Goal: Task Accomplishment & Management: Manage account settings

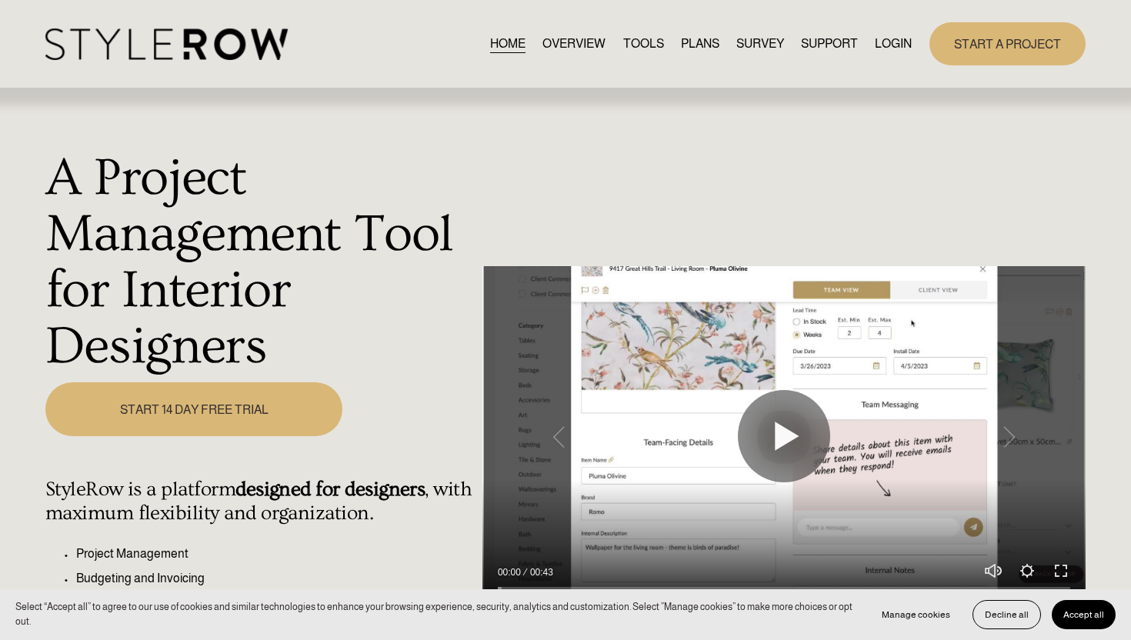
click at [903, 49] on link "LOGIN" at bounding box center [893, 43] width 37 height 21
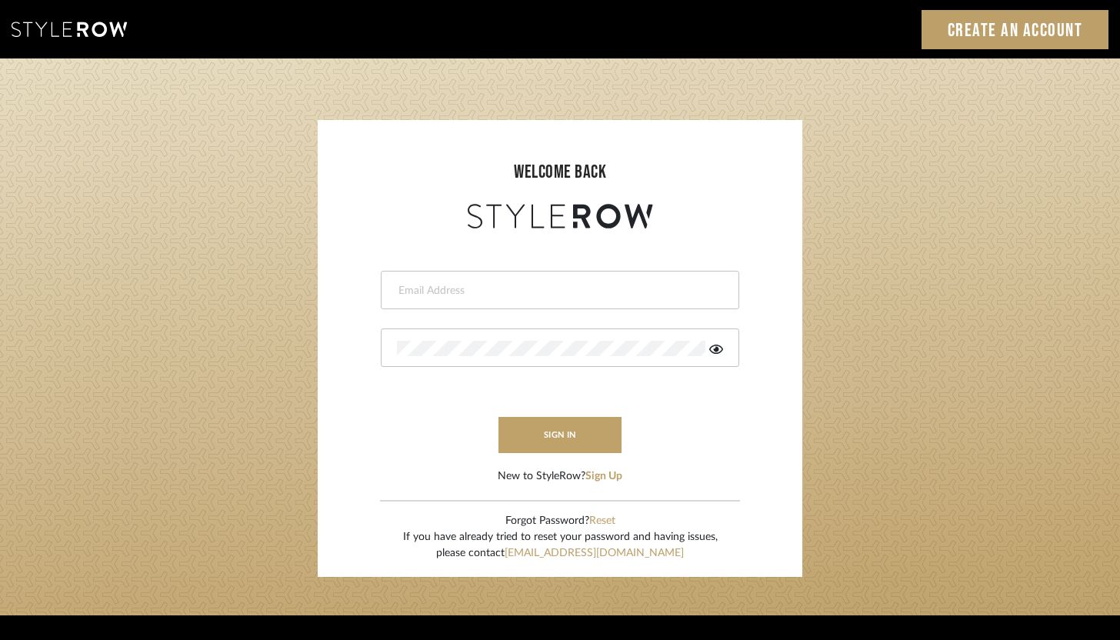
click at [448, 307] on div at bounding box center [560, 290] width 358 height 38
type input "ashley@winnieandcointeriors.com"
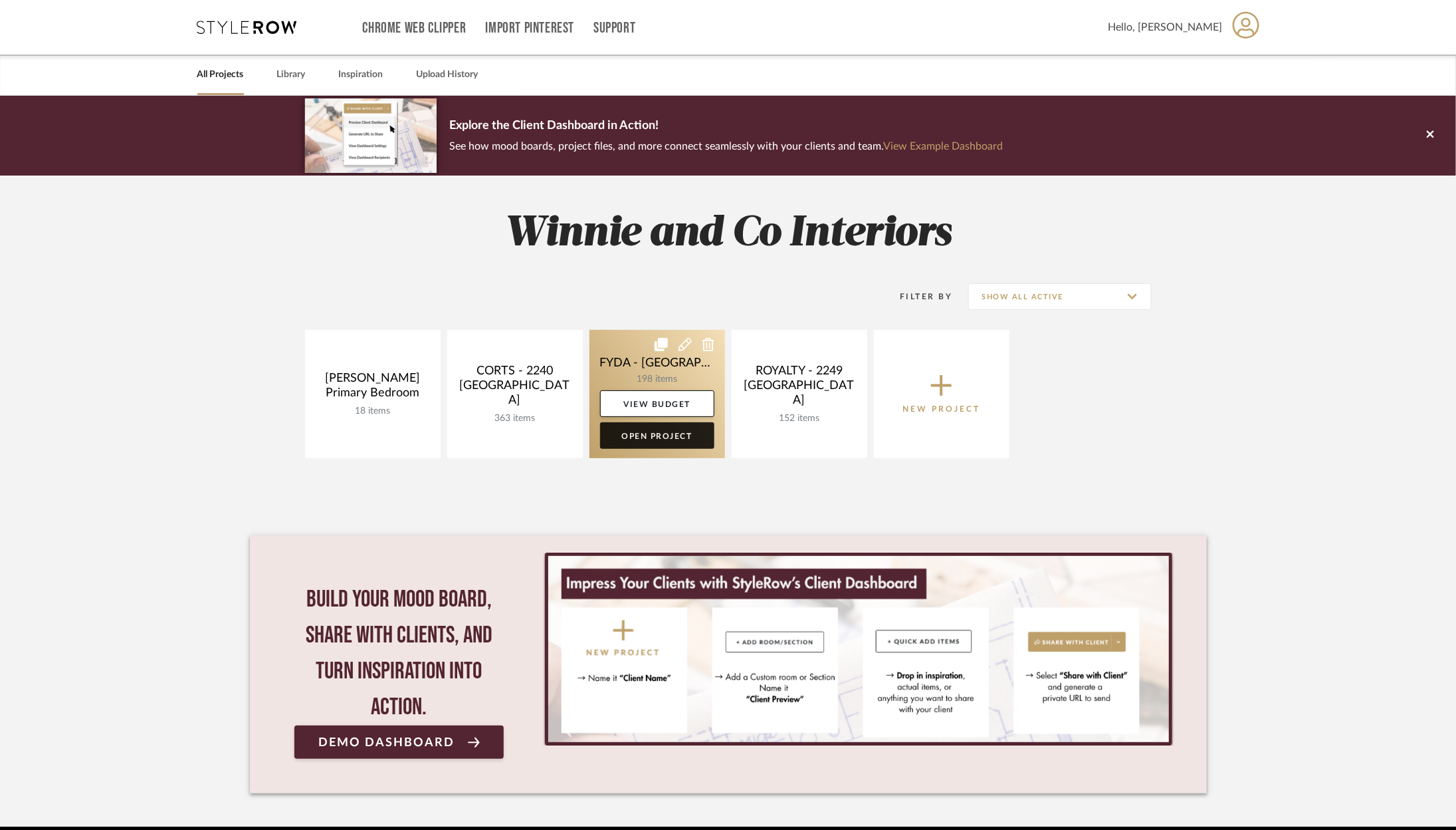
click at [677, 435] on link "Open Project" at bounding box center [658, 435] width 114 height 27
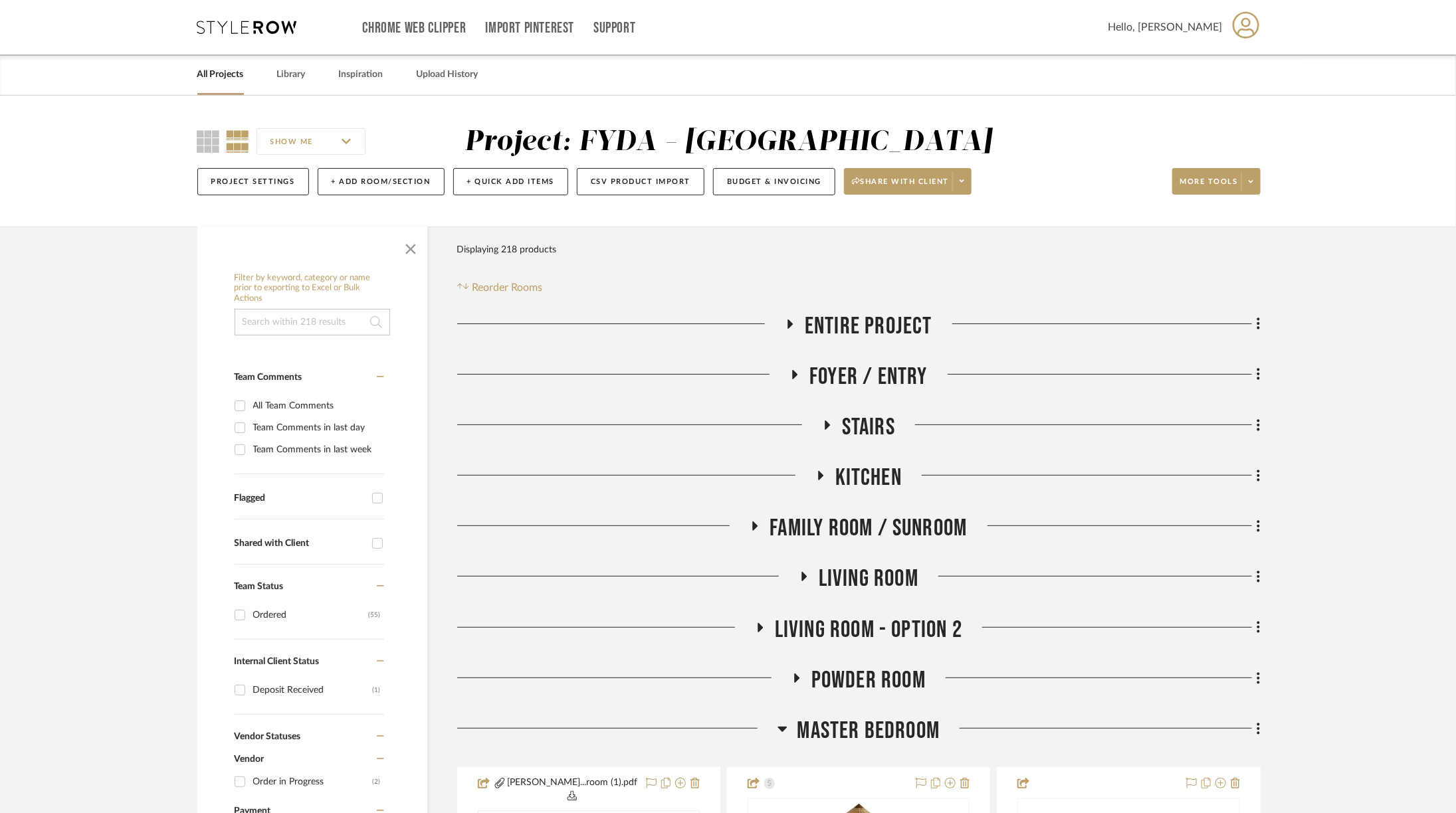
click at [861, 585] on span "Living Room" at bounding box center [868, 579] width 99 height 29
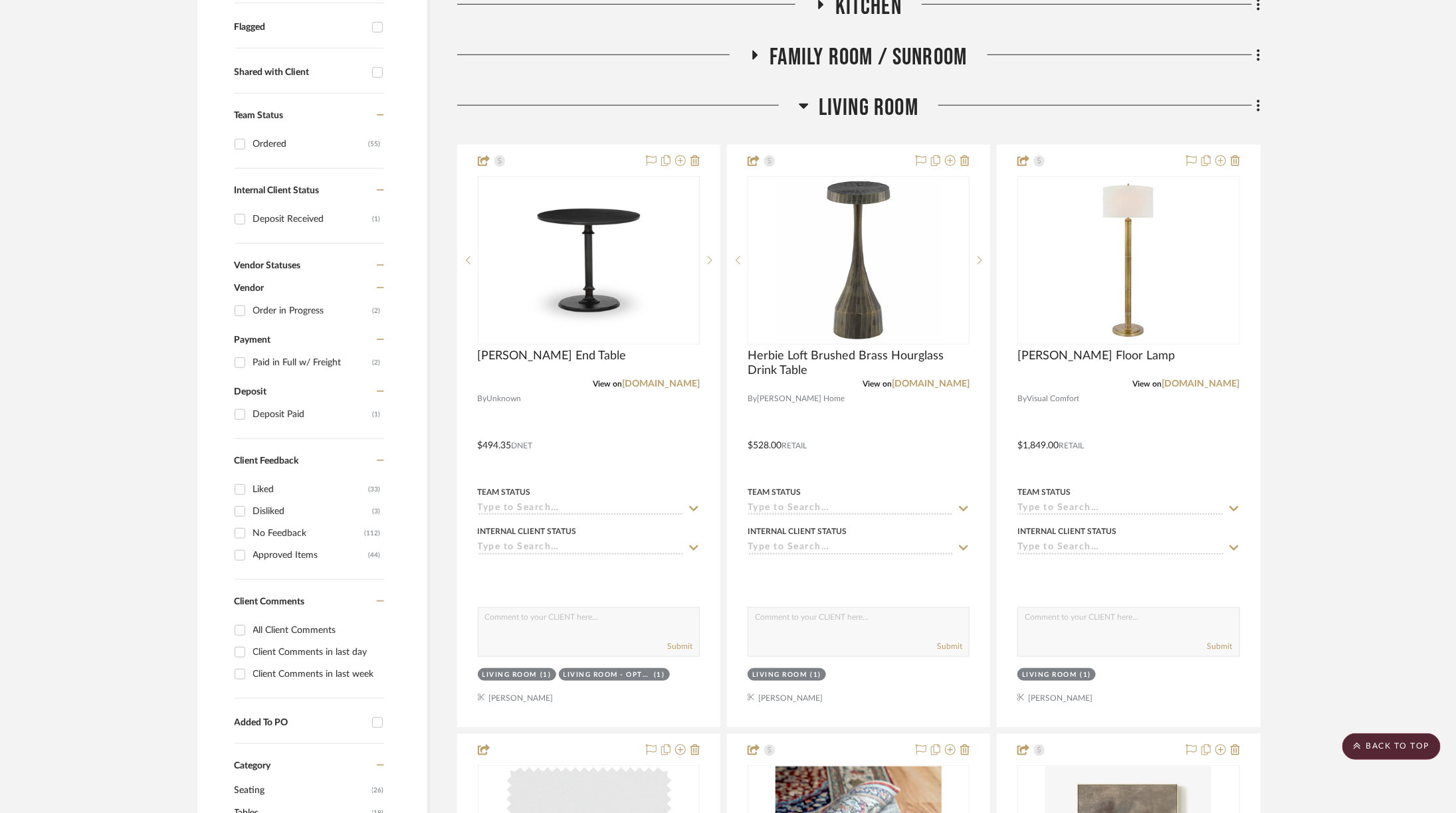
scroll to position [479, 0]
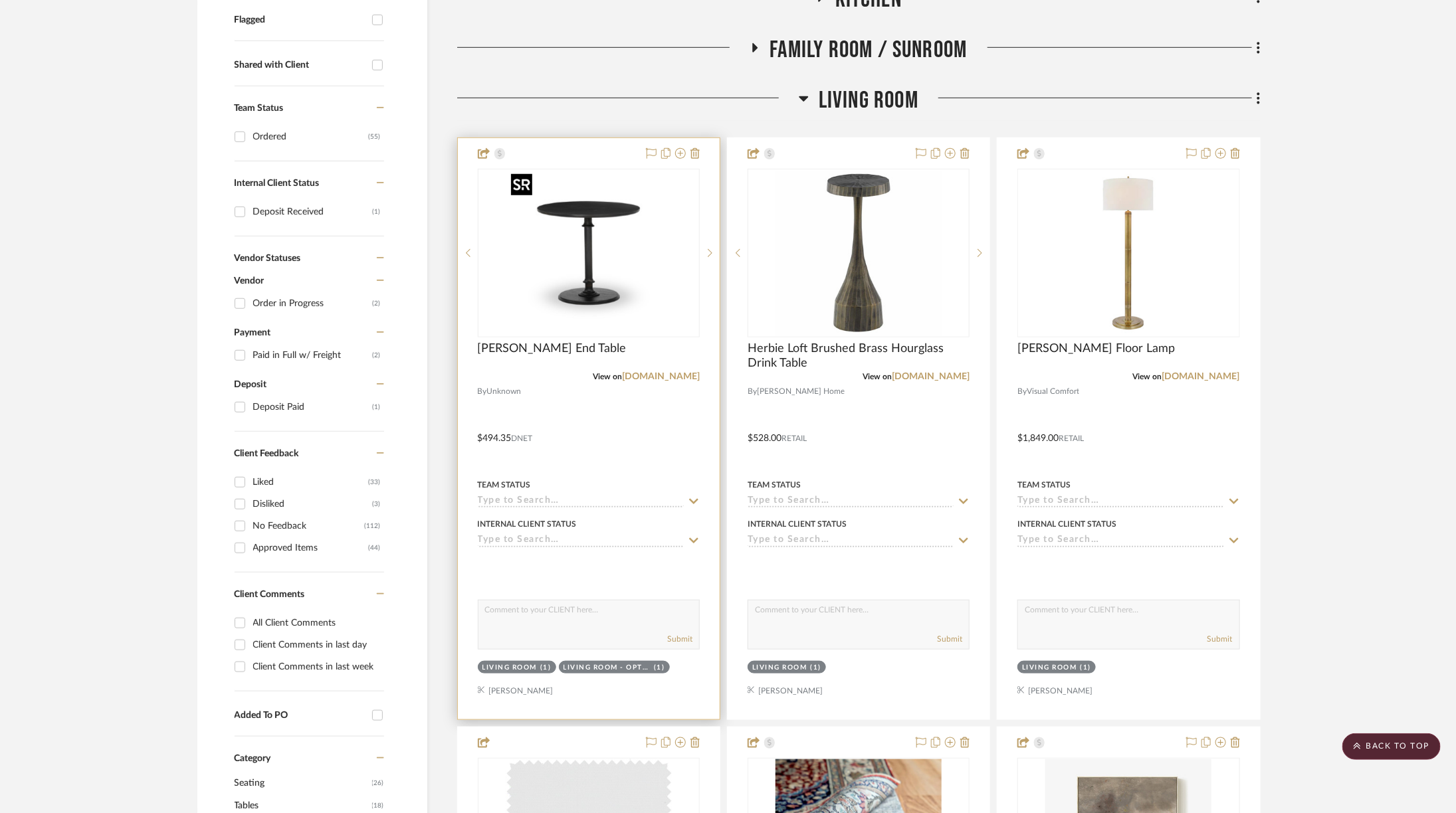
click at [608, 291] on img "0" at bounding box center [588, 253] width 166 height 166
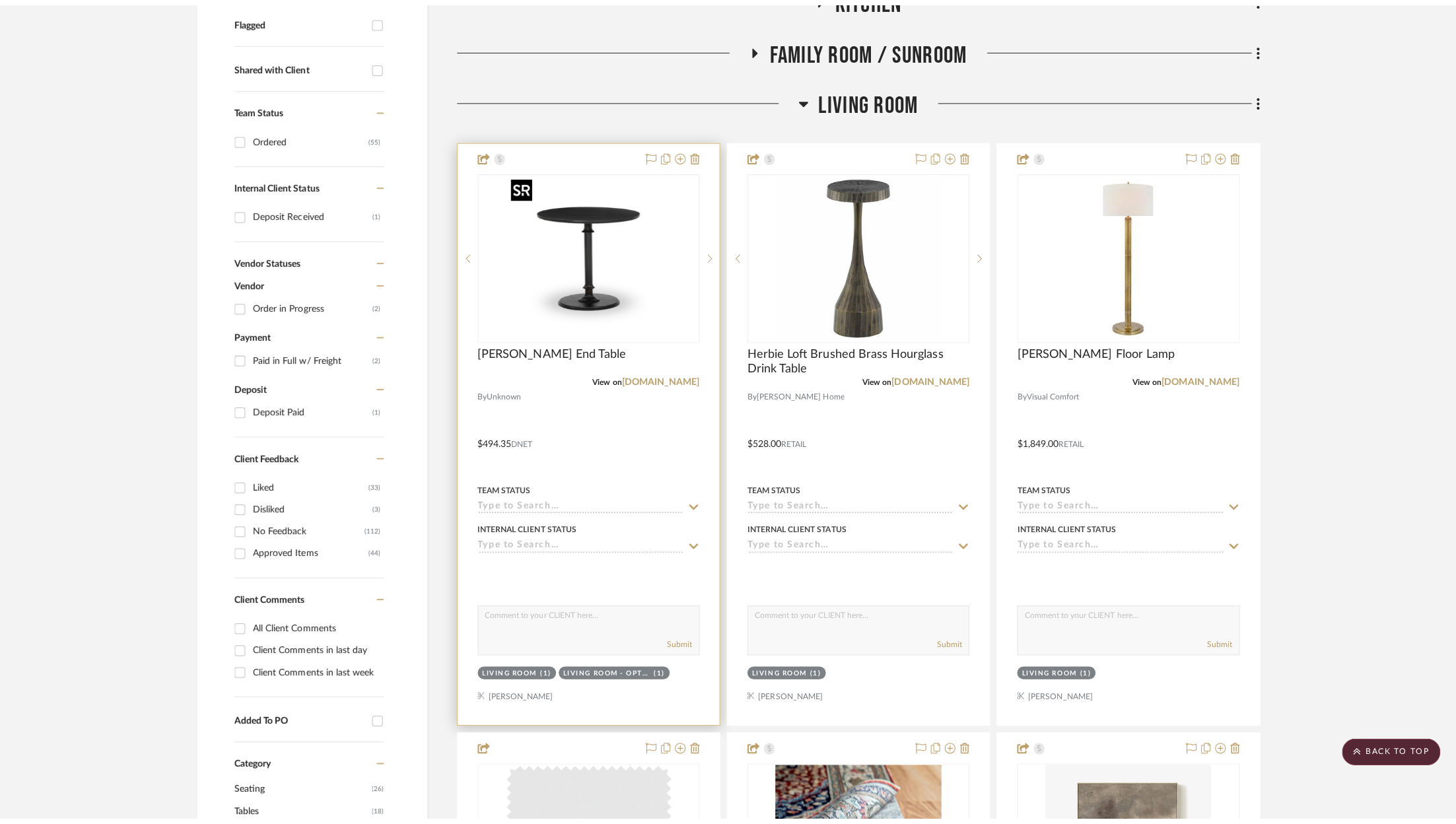
scroll to position [0, 0]
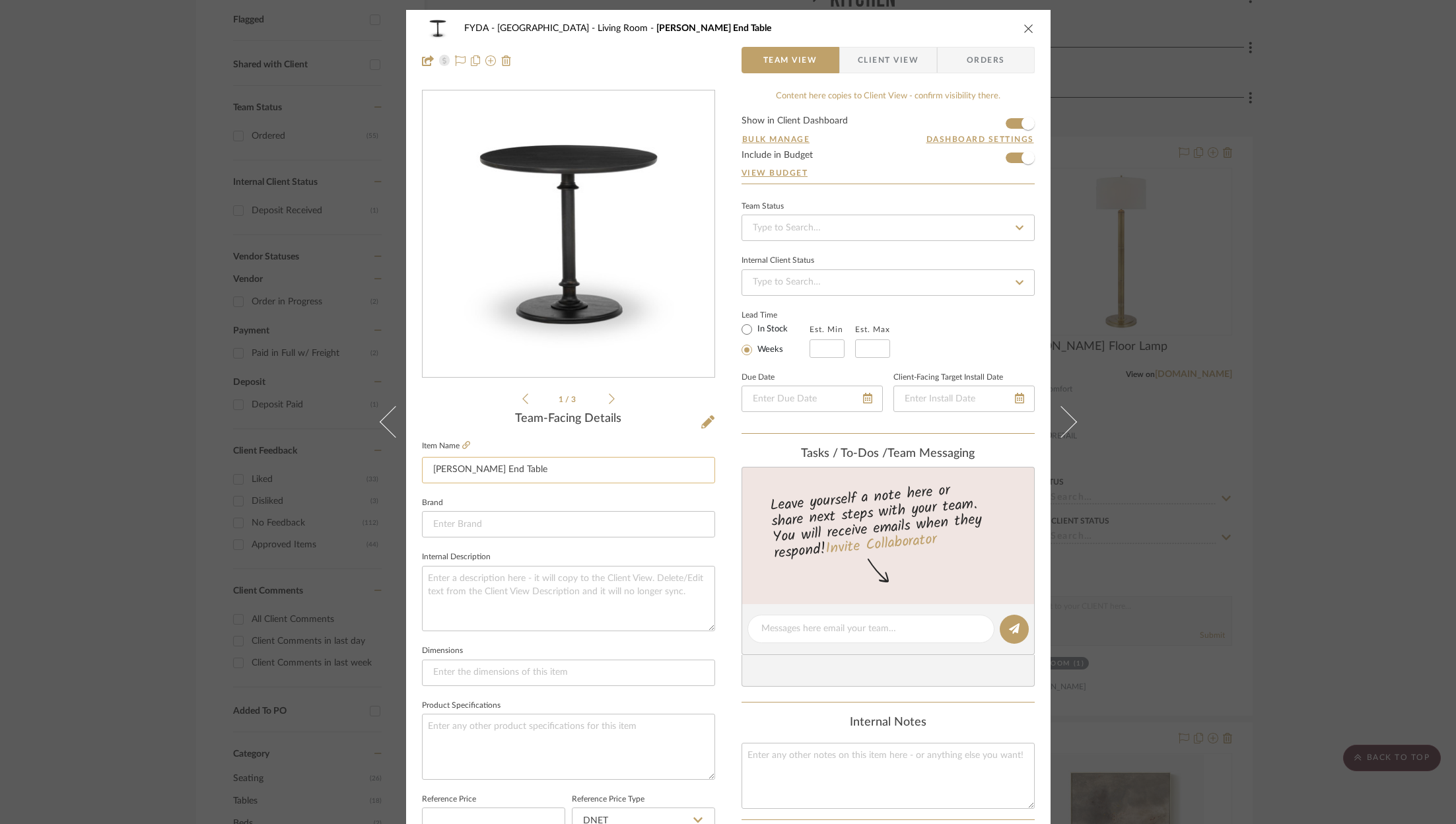
click at [557, 466] on input "[PERSON_NAME] End Table" at bounding box center [567, 470] width 293 height 27
type input "Corner Table (for Dining Chairs)"
click at [1028, 25] on icon "close" at bounding box center [1028, 28] width 10 height 10
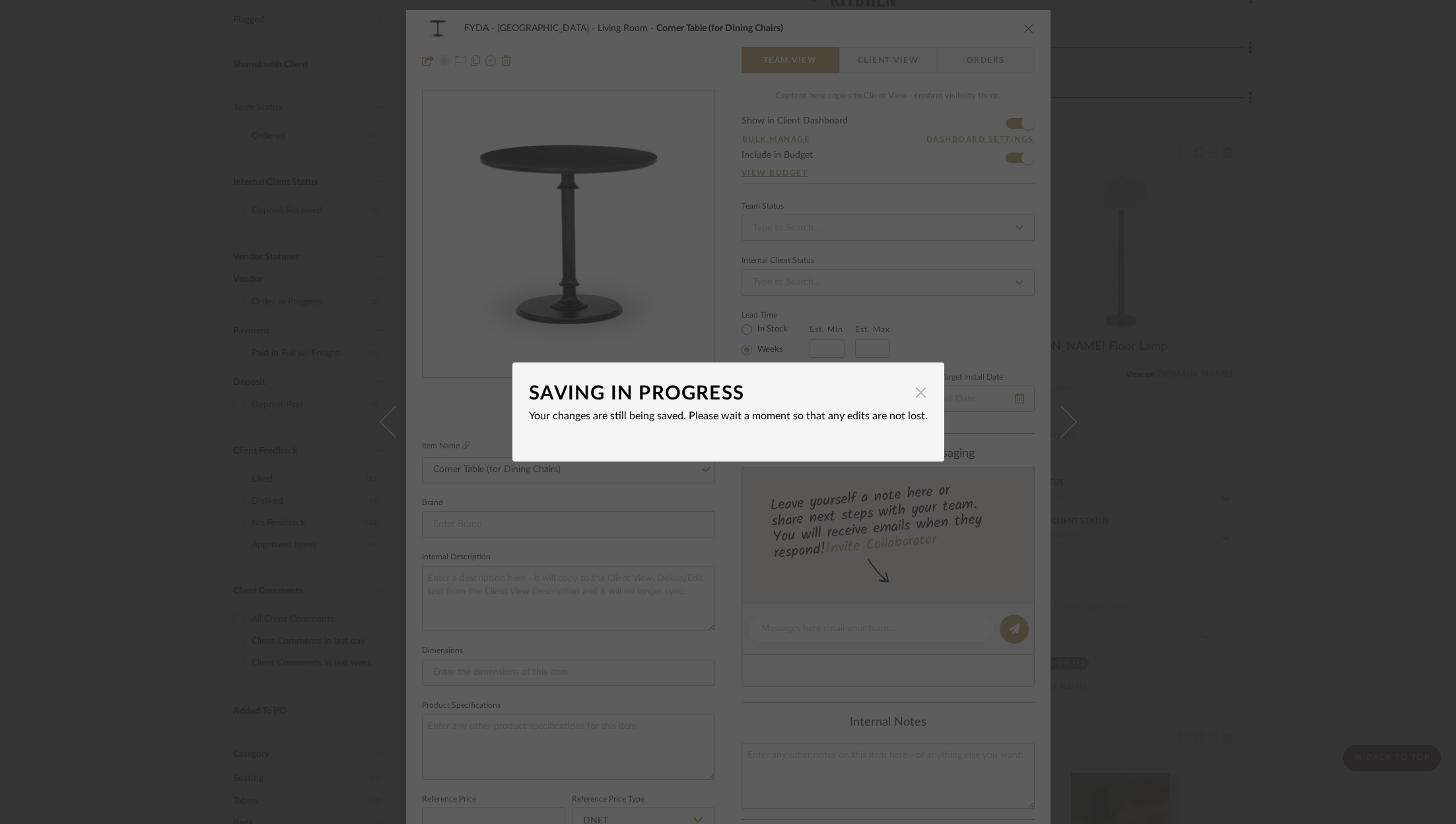
click at [913, 394] on span "button" at bounding box center [921, 391] width 27 height 27
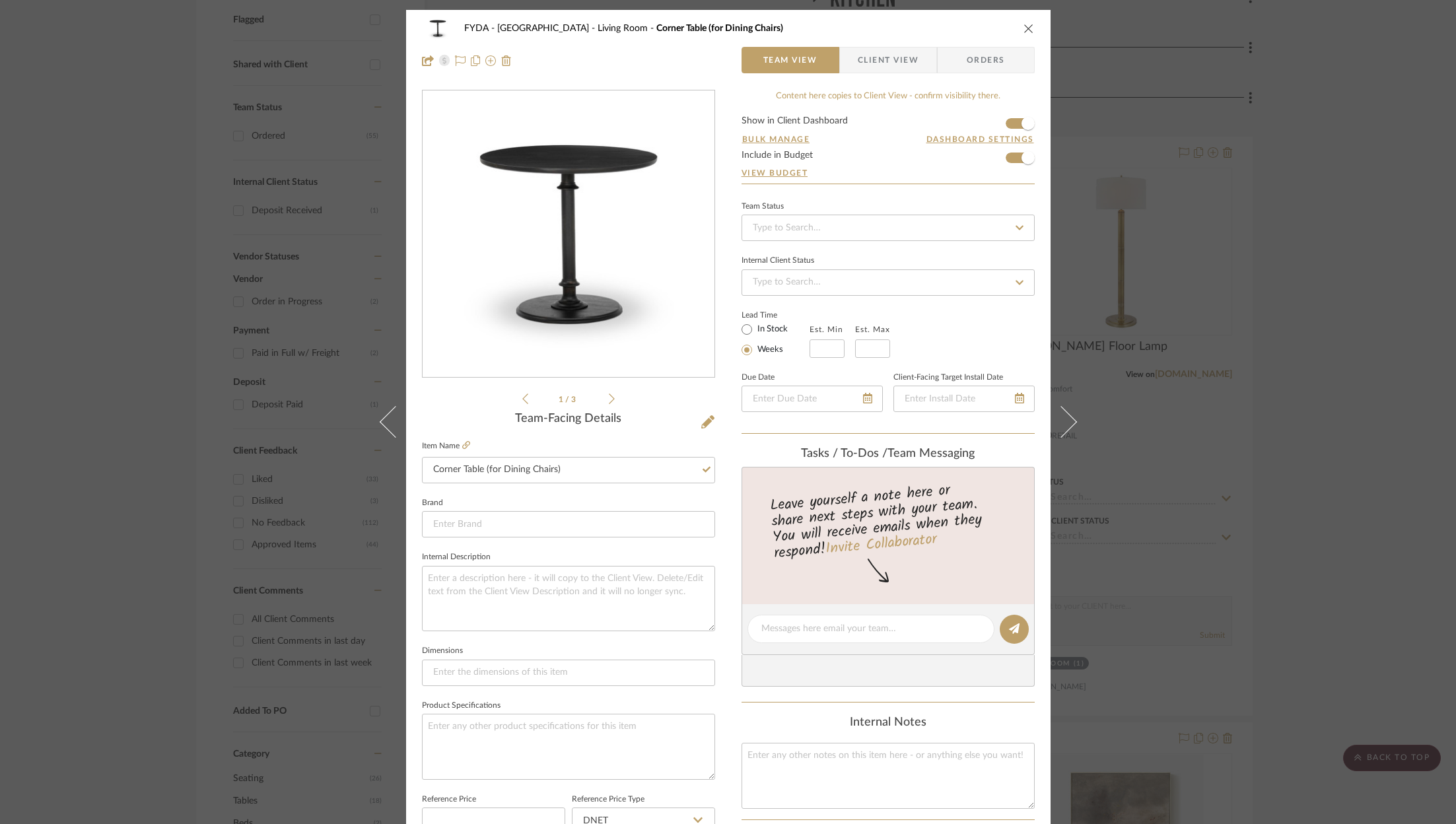
click at [1023, 24] on icon "close" at bounding box center [1028, 28] width 10 height 10
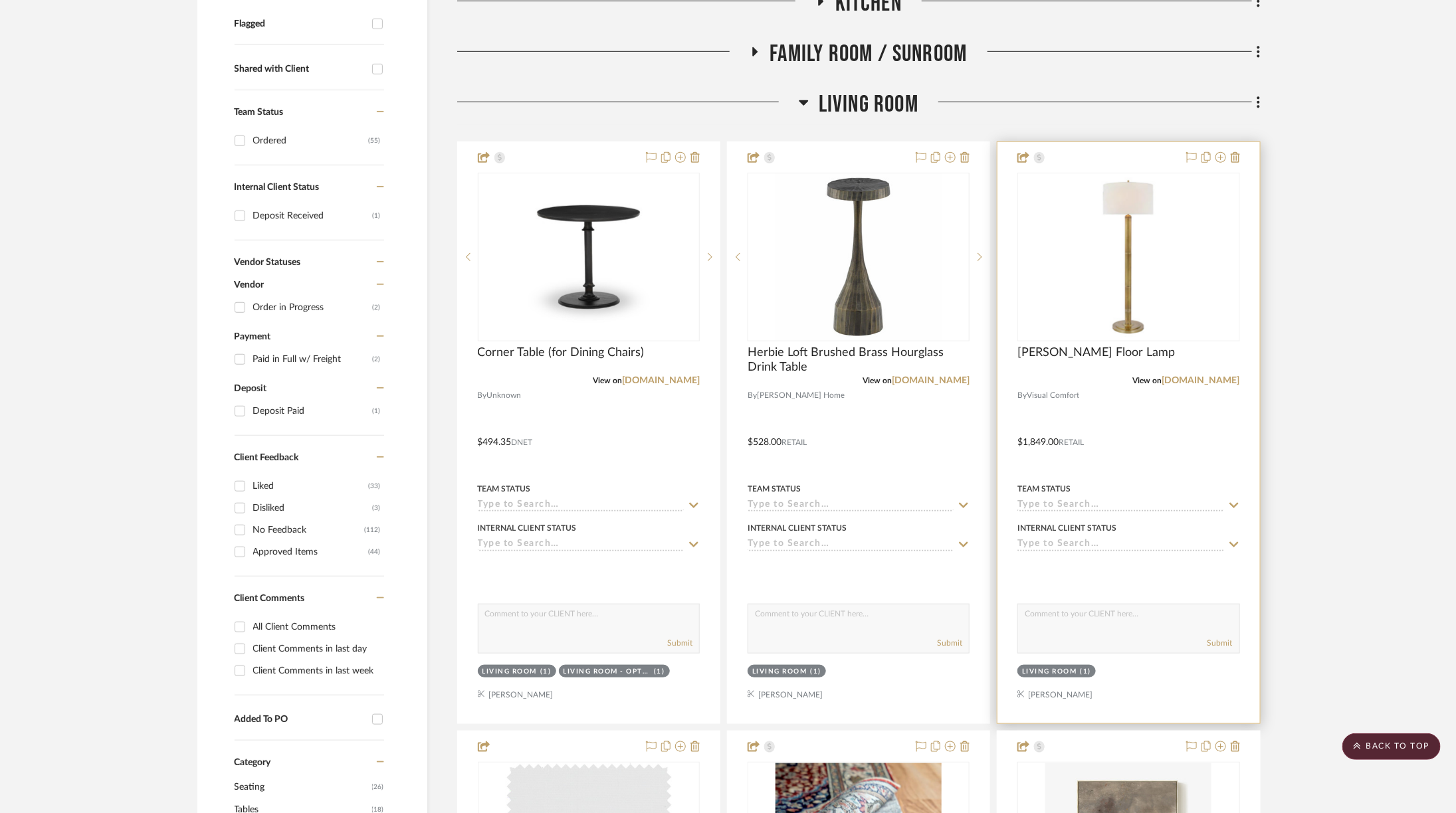
scroll to position [416, 0]
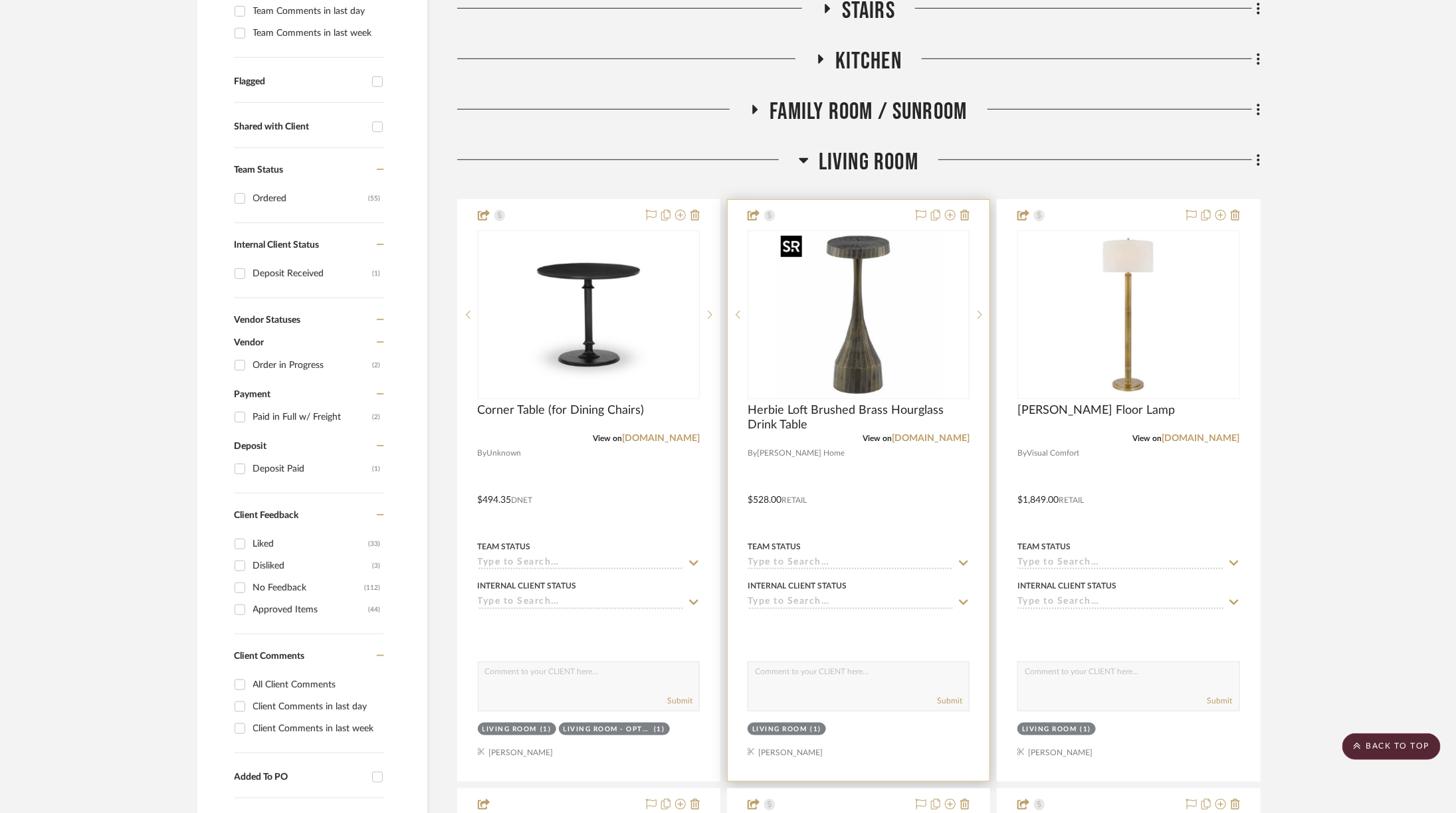
click at [906, 361] on img "0" at bounding box center [859, 314] width 166 height 166
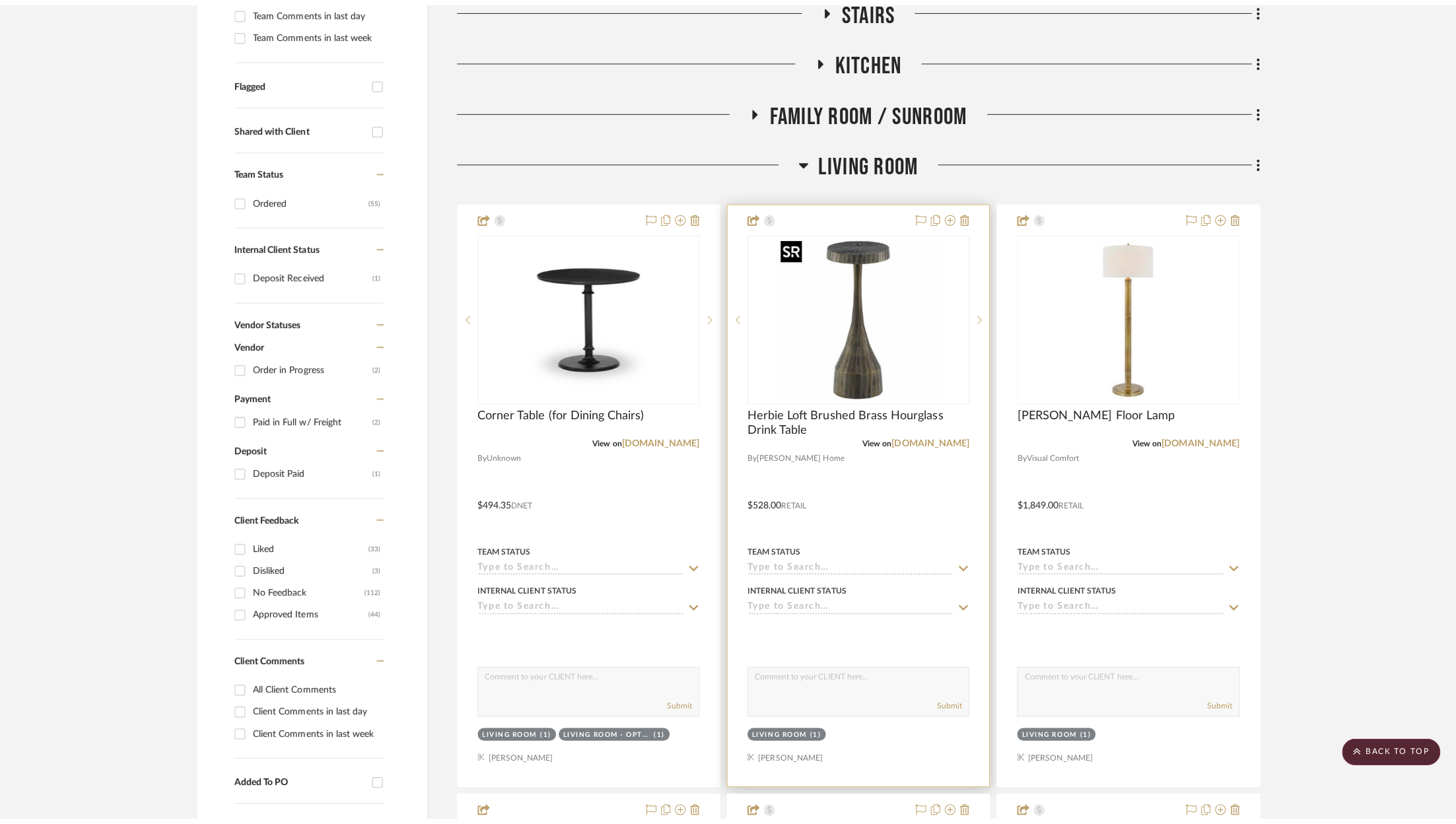
scroll to position [0, 0]
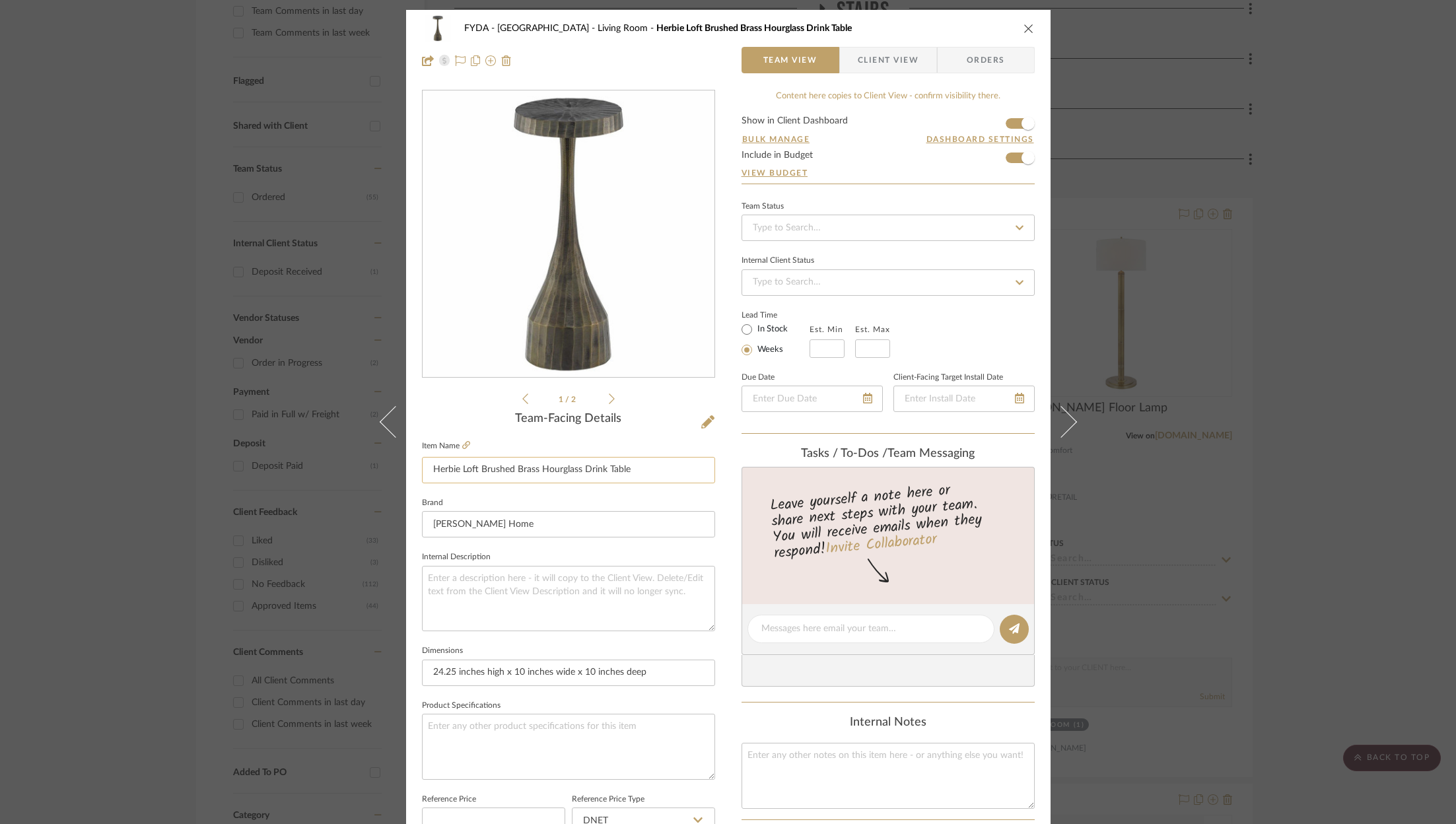
click at [543, 470] on input "Herbie Loft Brushed Brass Hourglass Drink Table" at bounding box center [567, 470] width 293 height 27
click at [424, 468] on input "Between Hide Chairs" at bounding box center [567, 470] width 293 height 27
type input "Table Between Hide Chairs"
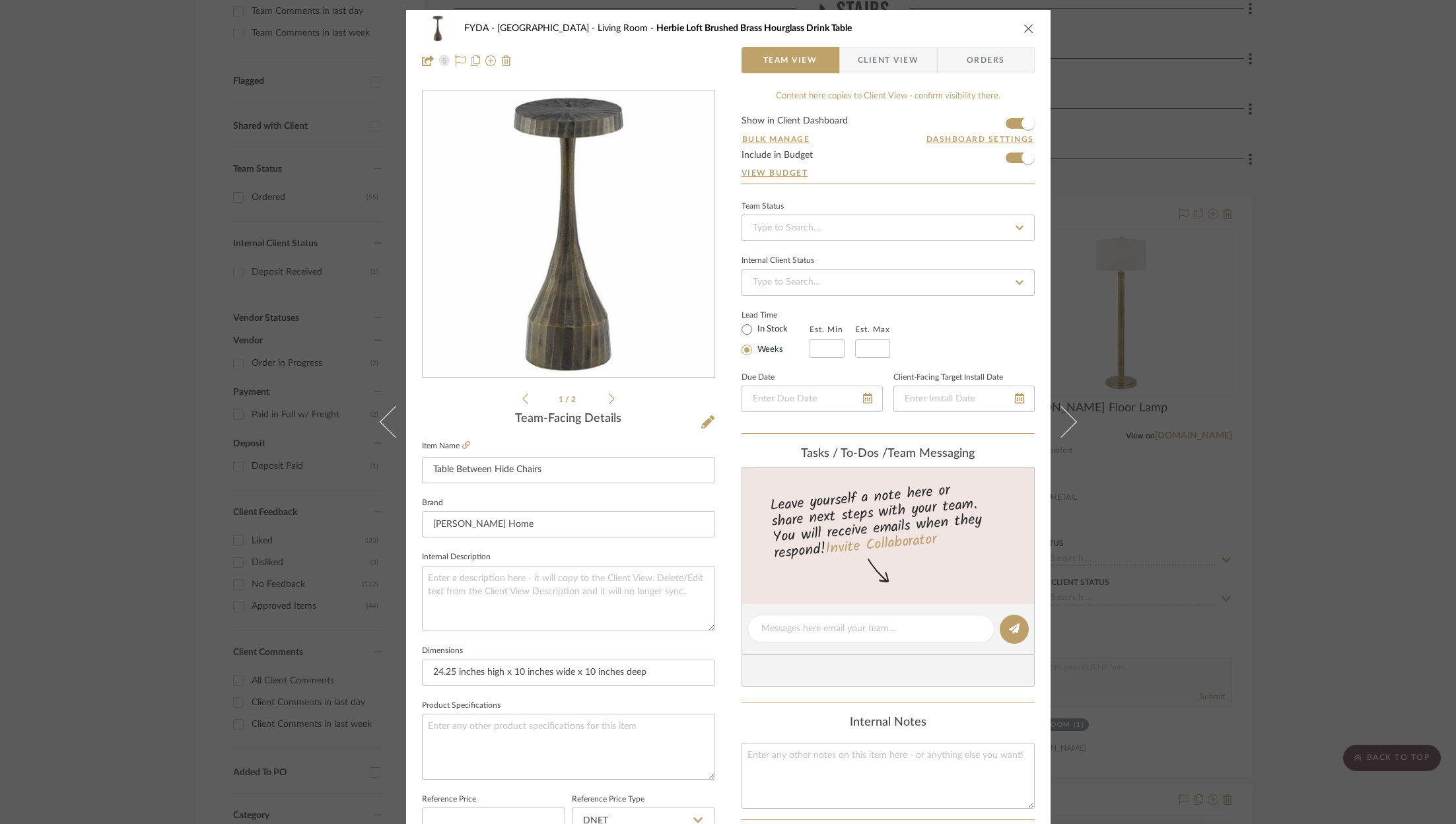
click at [1023, 33] on icon "close" at bounding box center [1028, 28] width 10 height 10
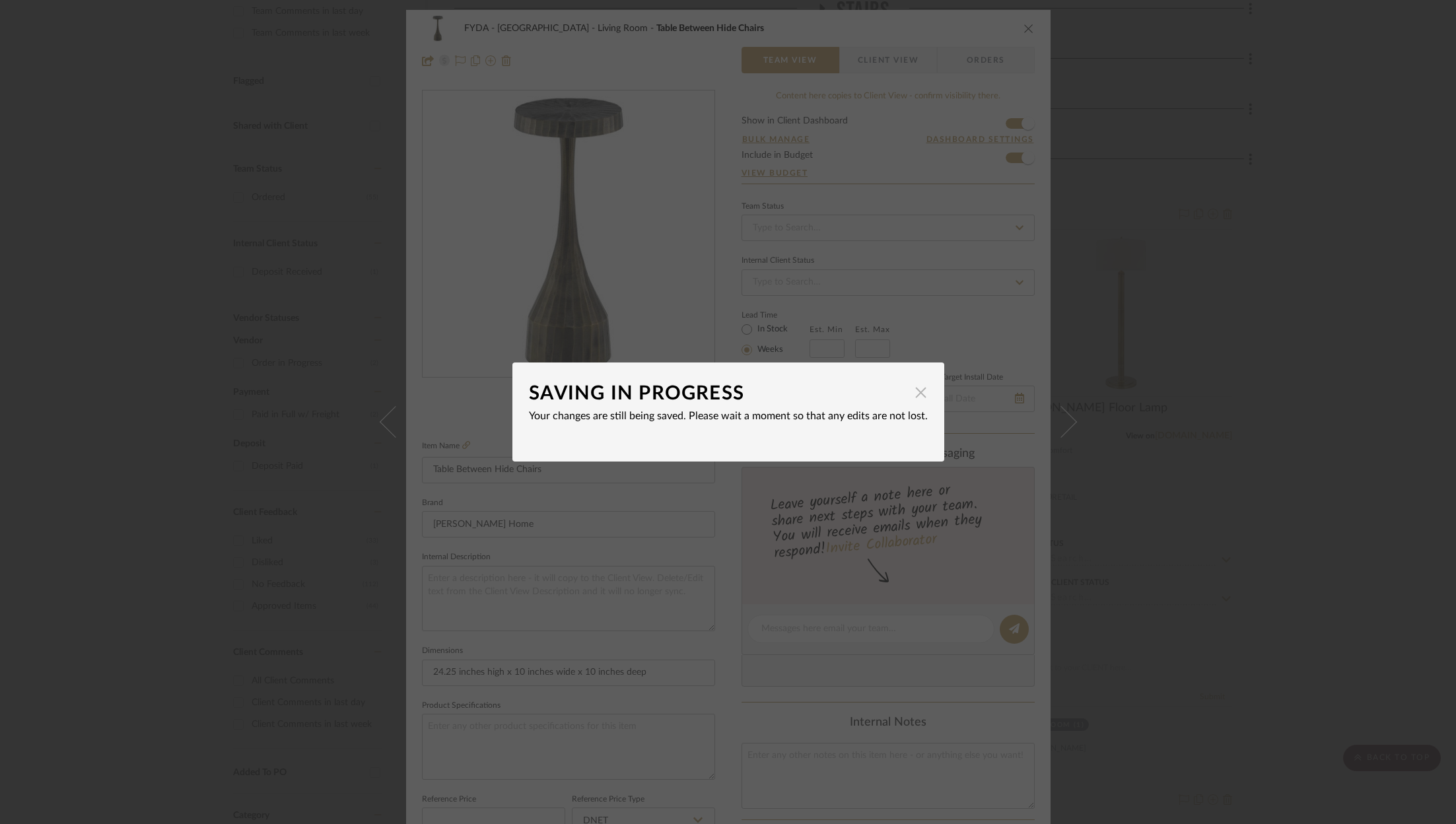
click at [919, 391] on span "button" at bounding box center [921, 391] width 27 height 27
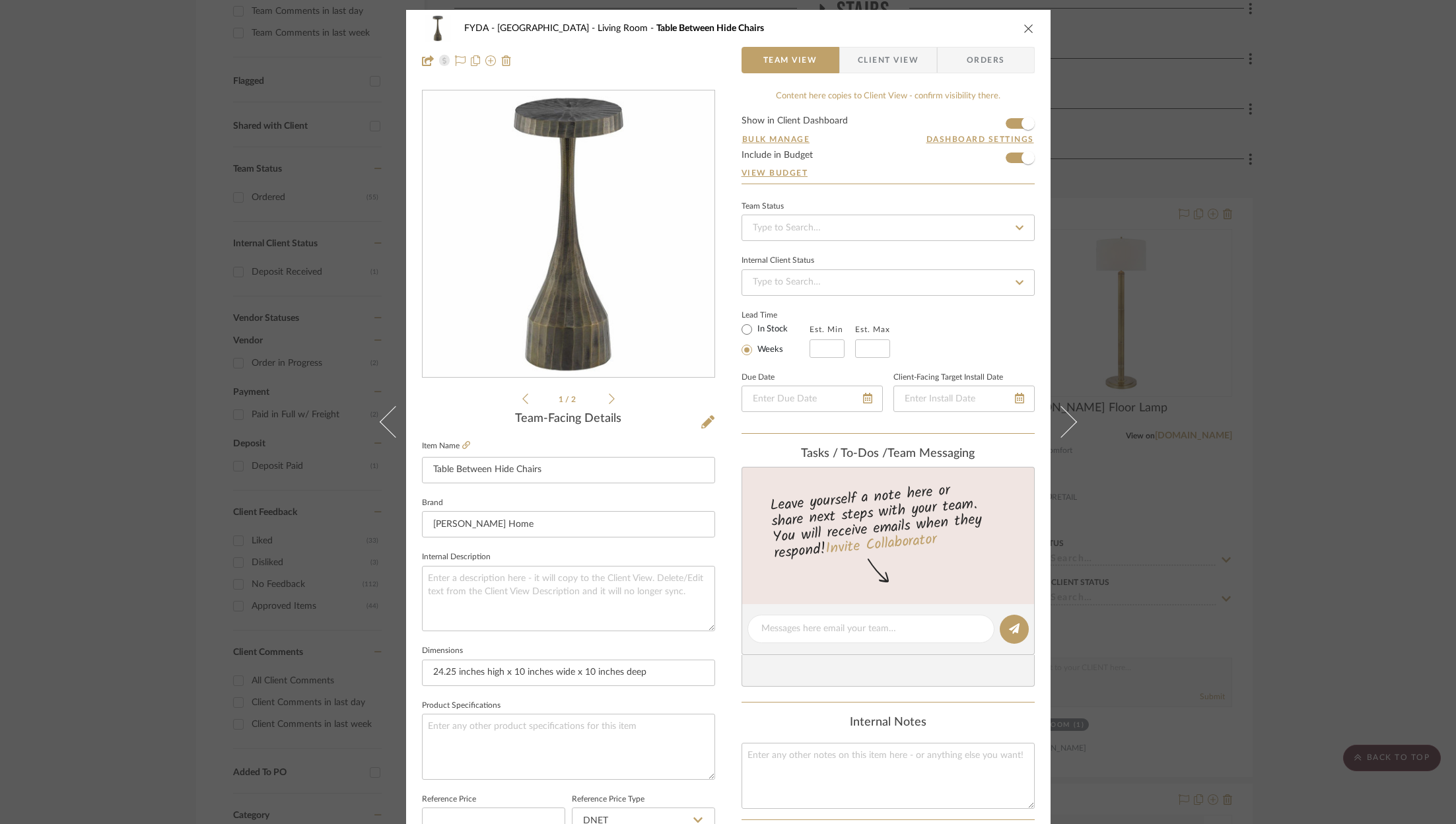
click at [1012, 27] on div "FYDA - 655 City Park Living Room Table Between Hide Chairs" at bounding box center [728, 28] width 613 height 27
click at [1014, 27] on div "FYDA - 655 City Park Living Room Table Between Hide Chairs" at bounding box center [728, 28] width 613 height 27
click at [1025, 24] on icon "close" at bounding box center [1028, 28] width 10 height 10
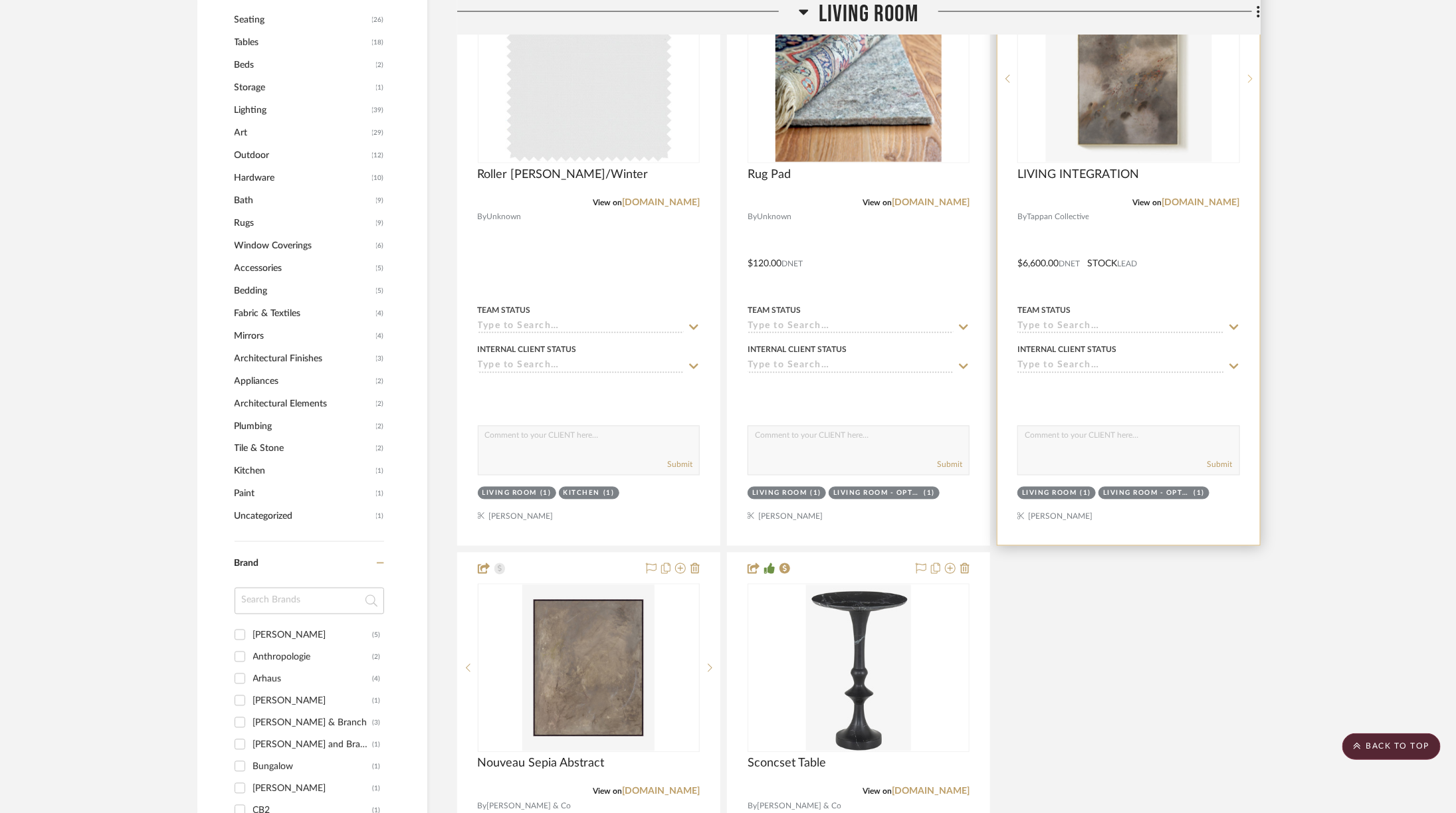
scroll to position [1438, 0]
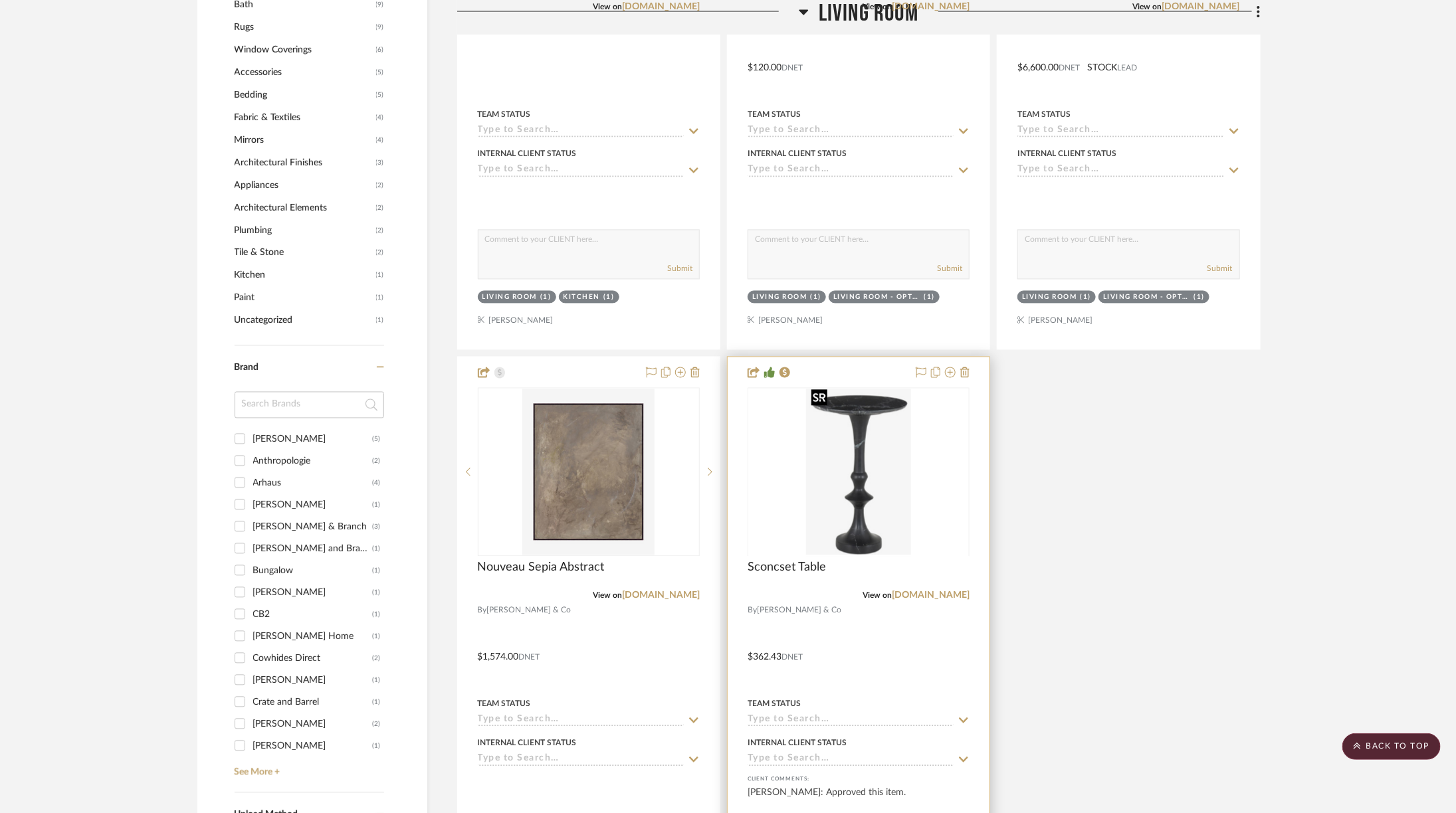
click at [817, 528] on div at bounding box center [858, 556] width 222 height 336
click at [845, 521] on img "0" at bounding box center [859, 473] width 105 height 166
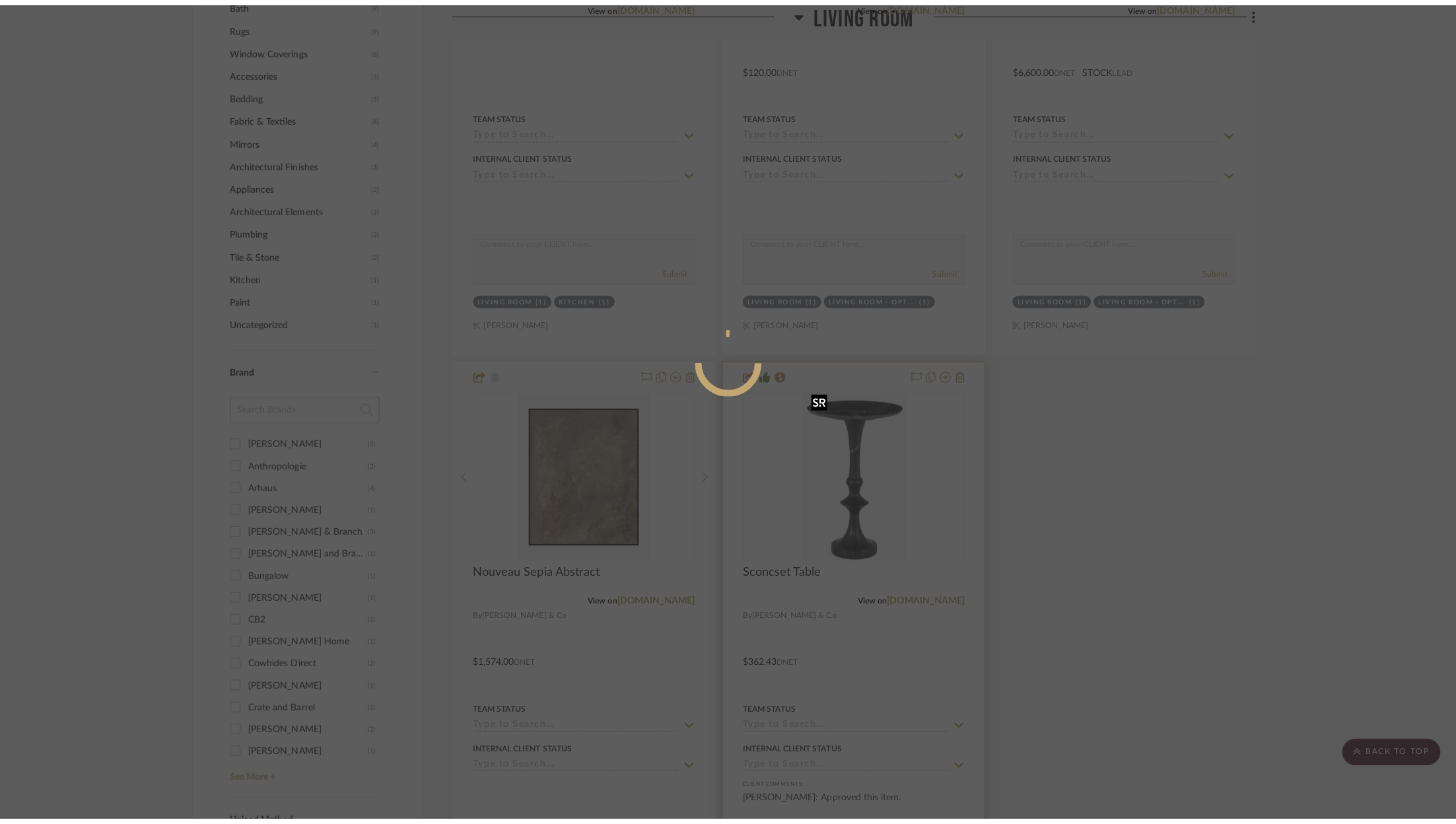
scroll to position [0, 0]
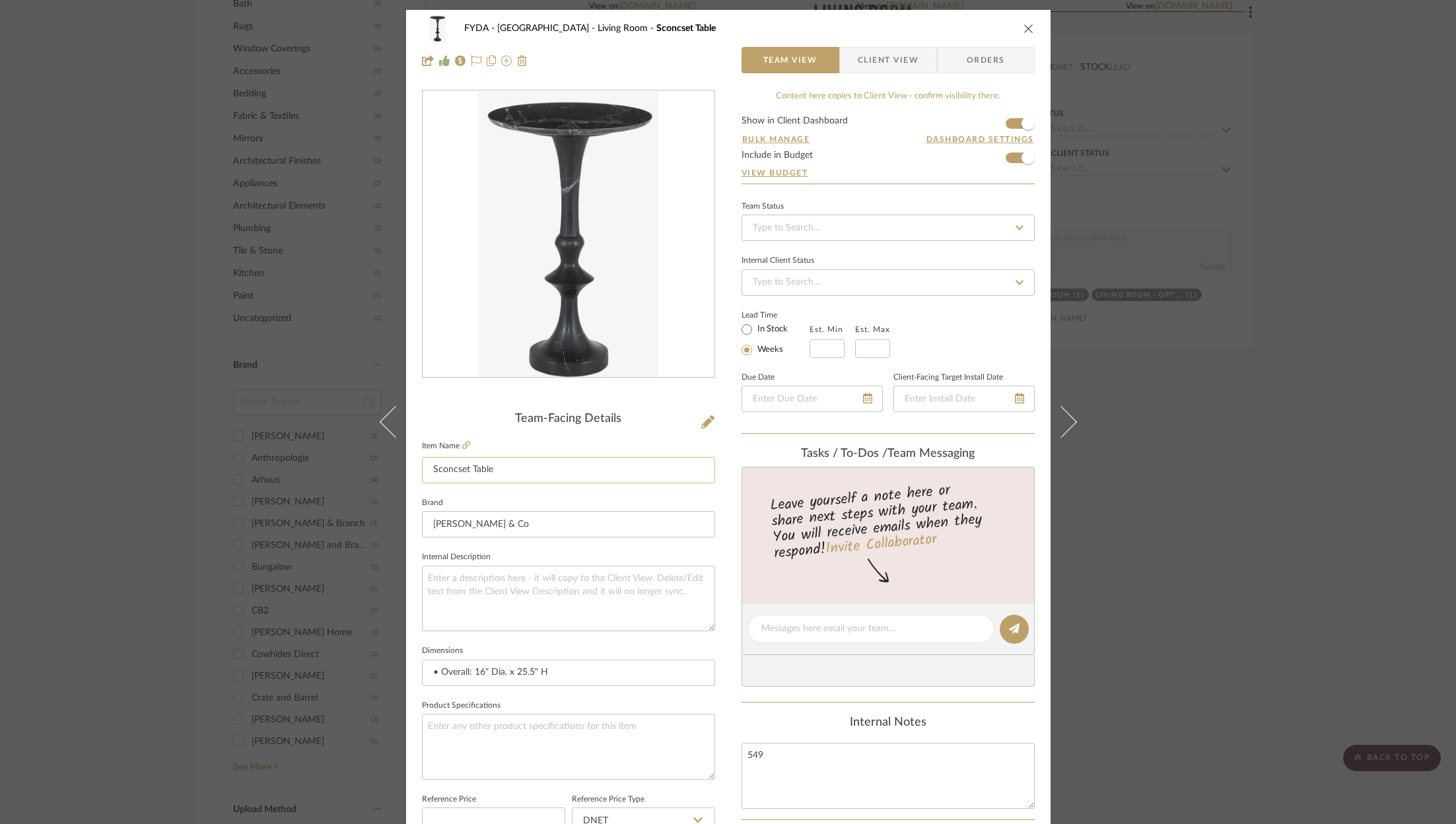
click at [488, 480] on input "Sconcset Table" at bounding box center [567, 470] width 293 height 27
type input "Table by [PERSON_NAME]"
click at [1024, 30] on icon "close" at bounding box center [1028, 28] width 10 height 10
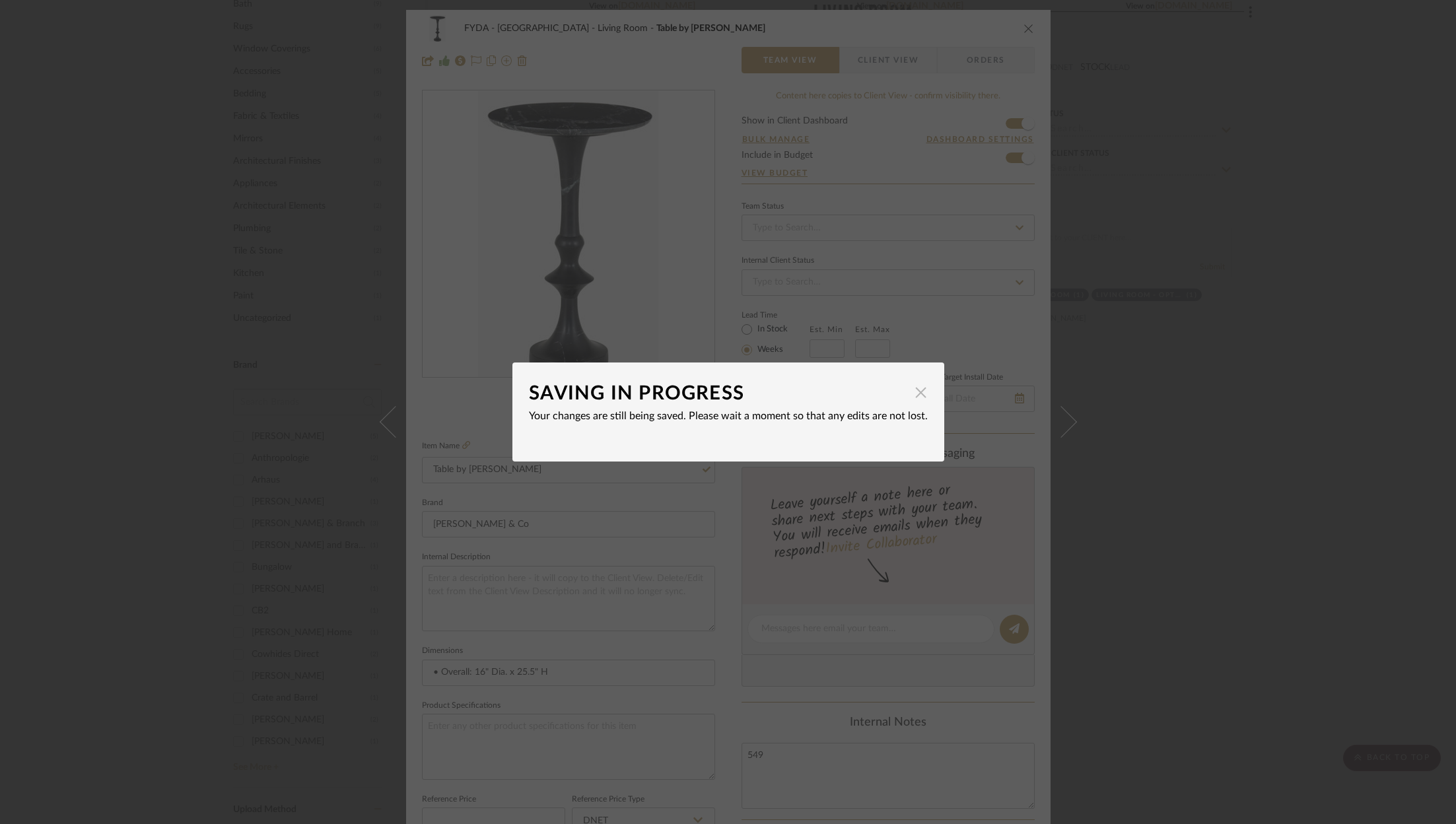
click at [918, 392] on span "button" at bounding box center [921, 391] width 27 height 27
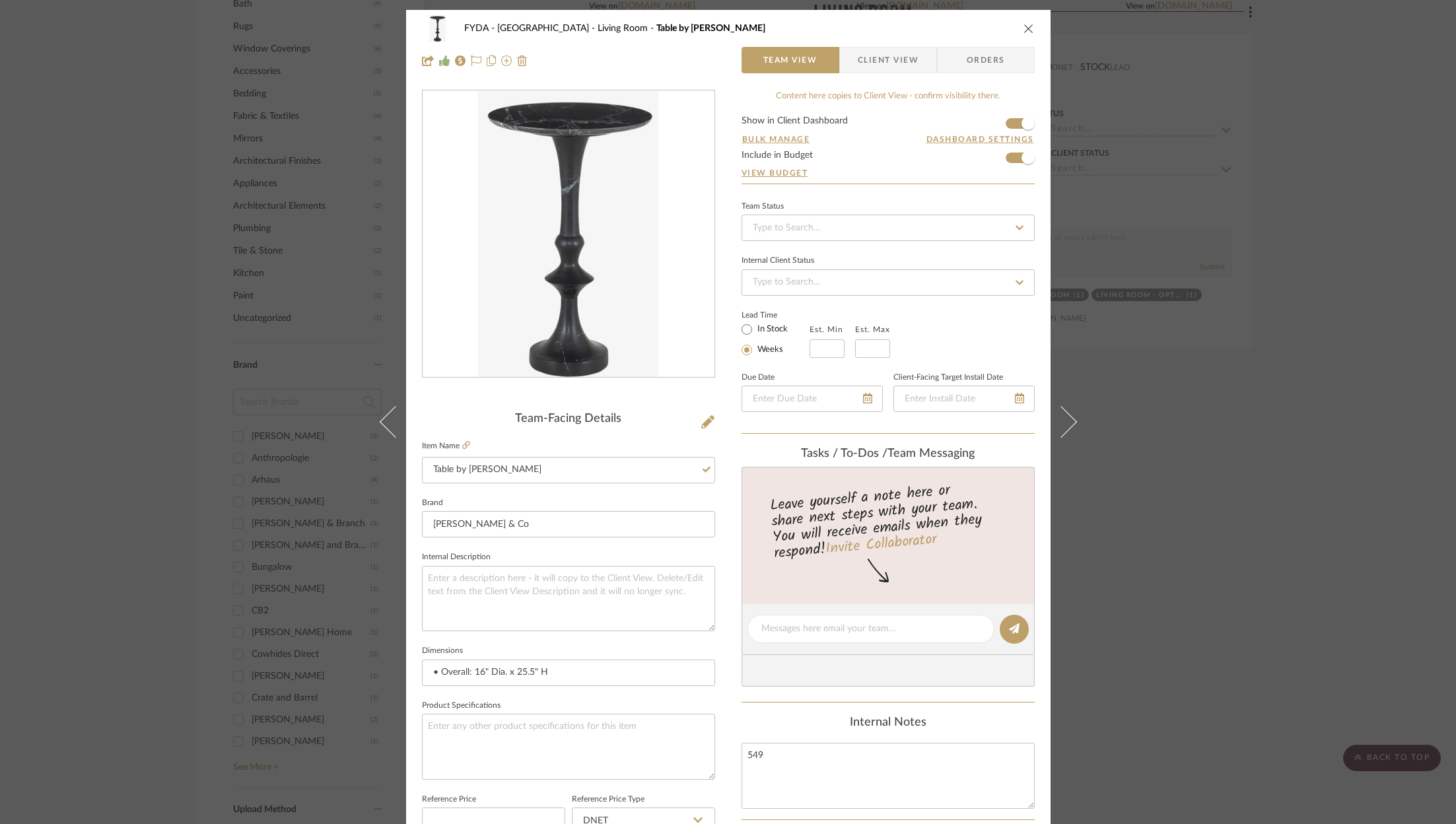
click at [1023, 26] on icon "close" at bounding box center [1028, 28] width 10 height 10
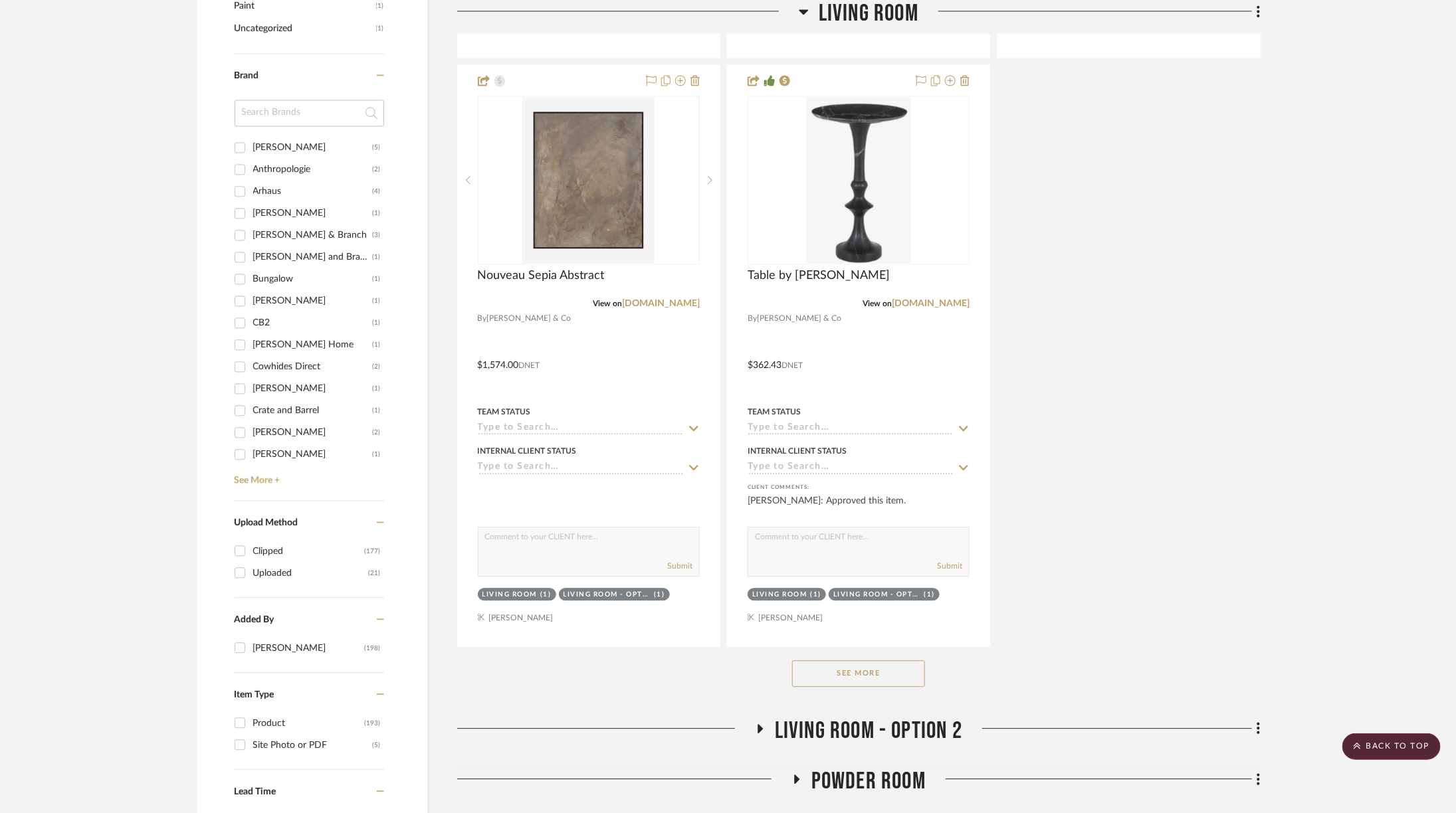
scroll to position [1741, 0]
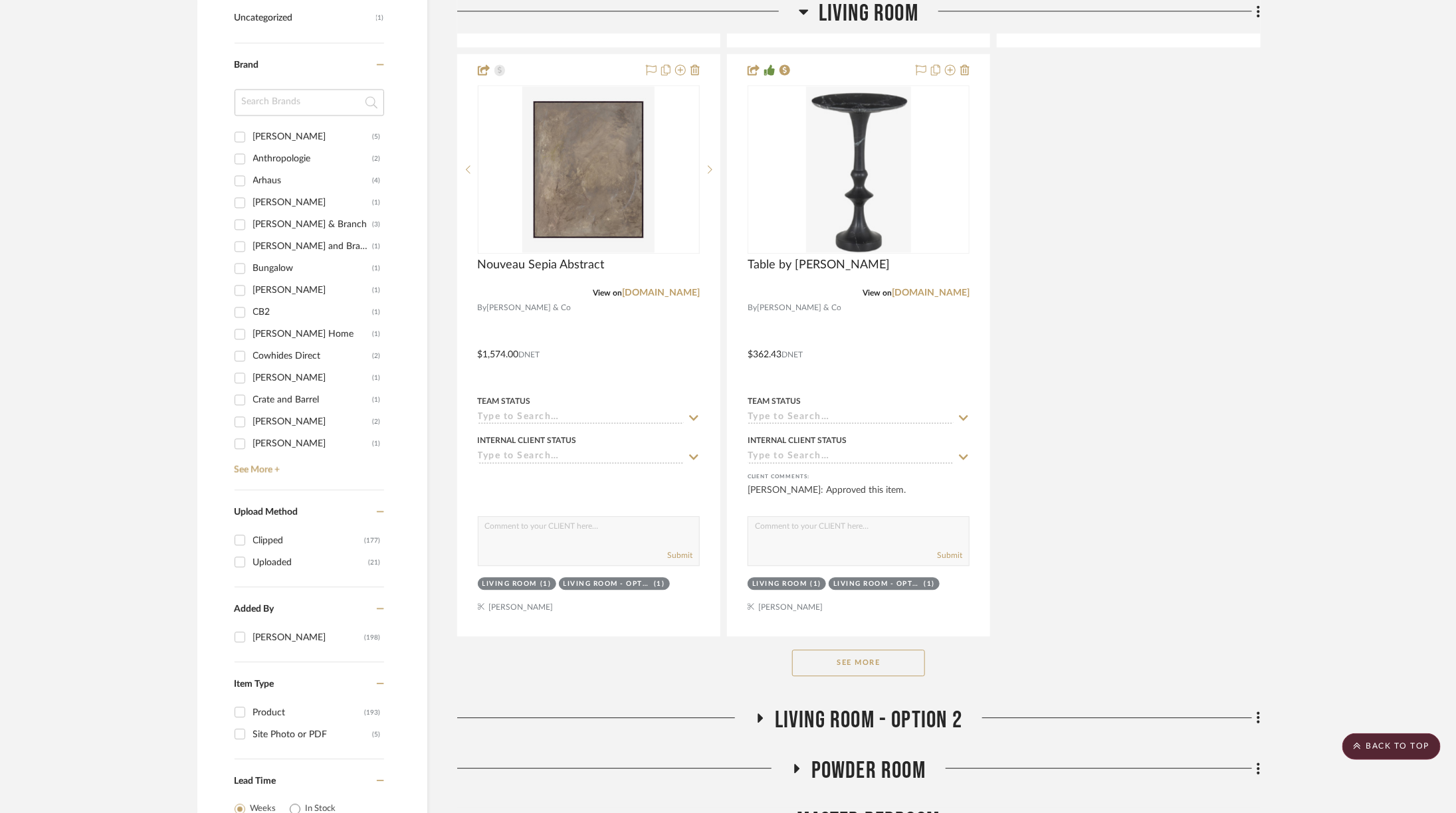
click at [885, 670] on div "See More" at bounding box center [859, 664] width 804 height 54
click at [885, 657] on button "See More" at bounding box center [859, 663] width 133 height 27
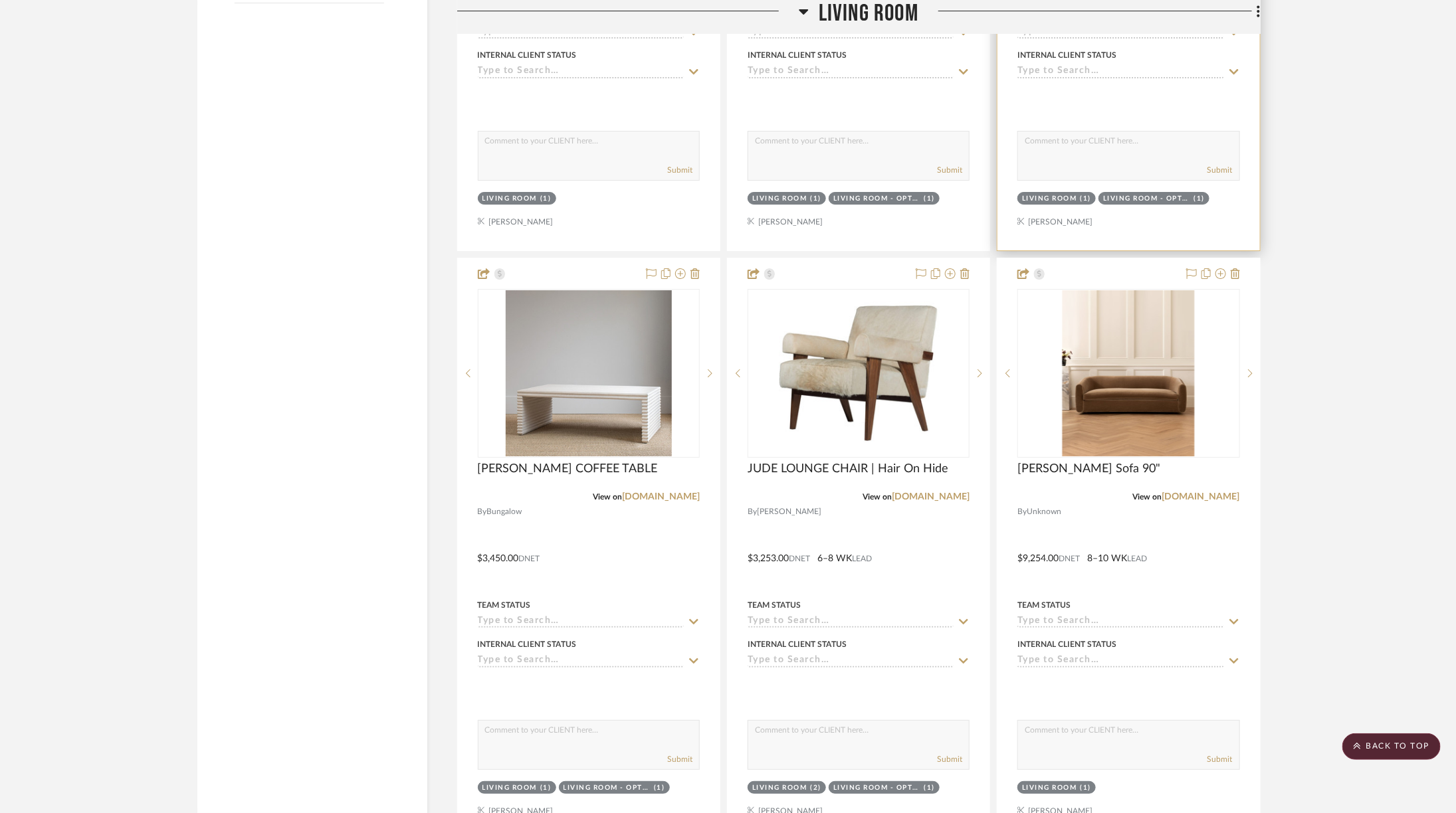
scroll to position [2779, 0]
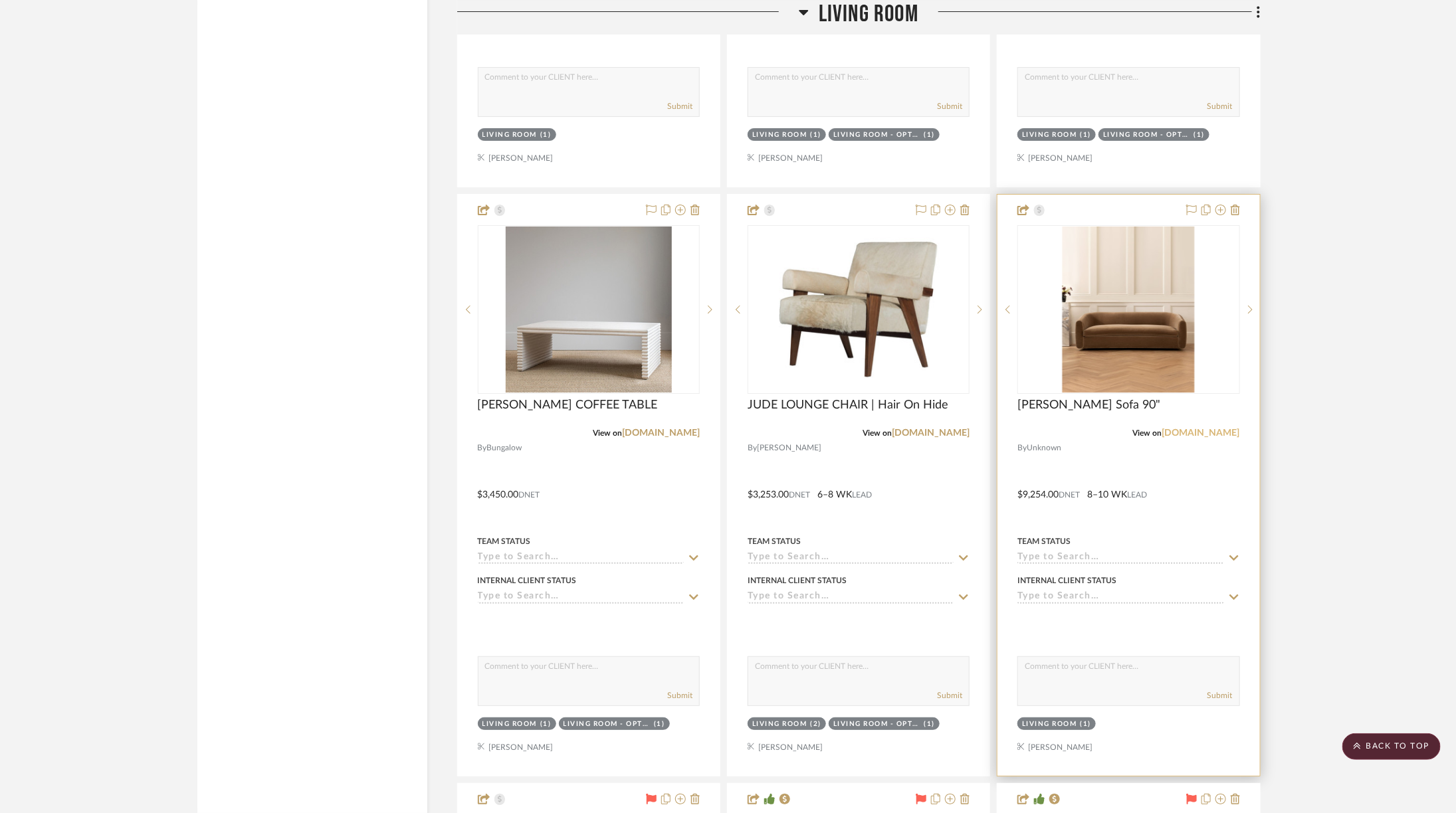
click at [1200, 429] on link "[DOMAIN_NAME]" at bounding box center [1201, 433] width 78 height 10
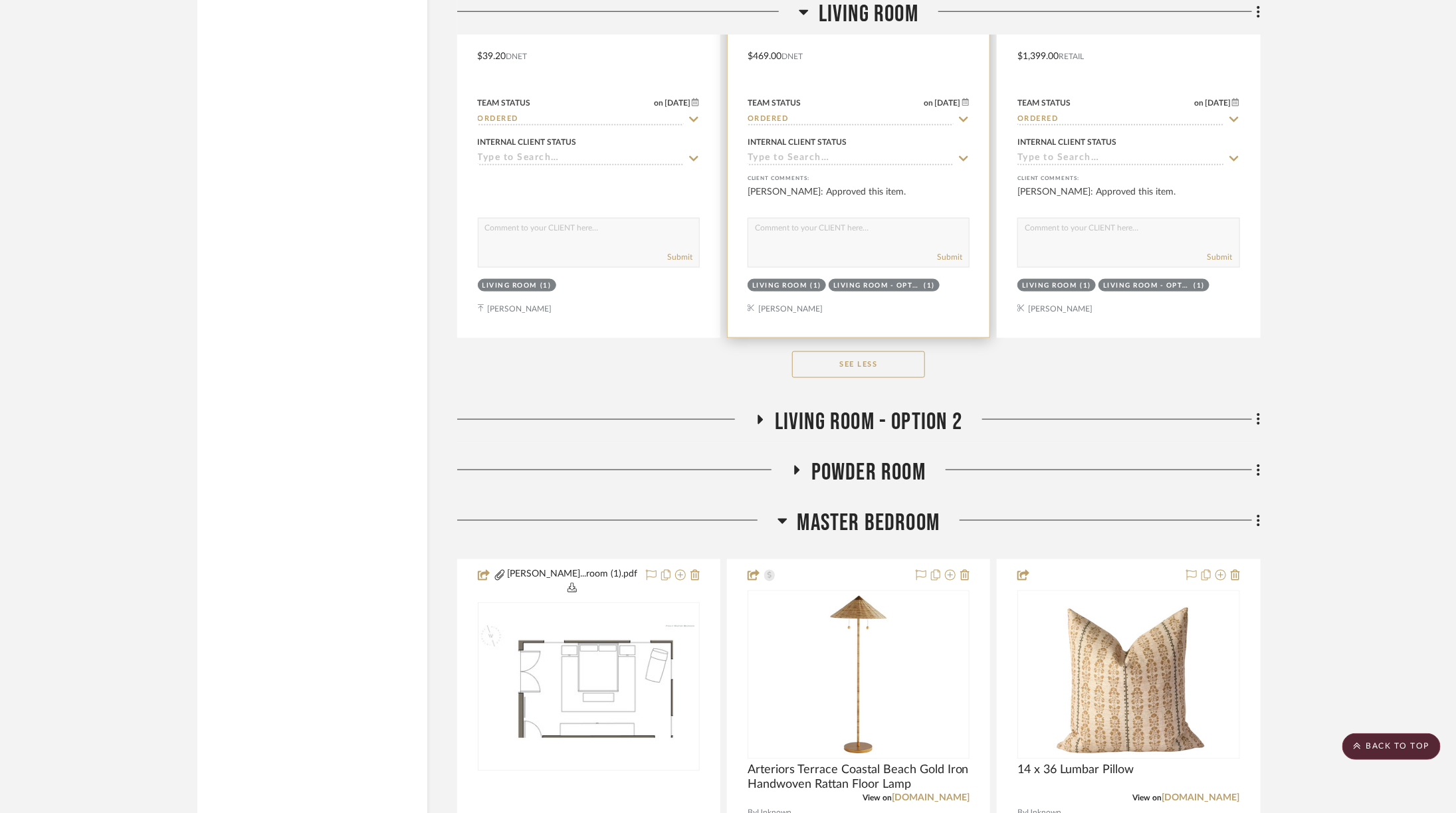
scroll to position [3918, 0]
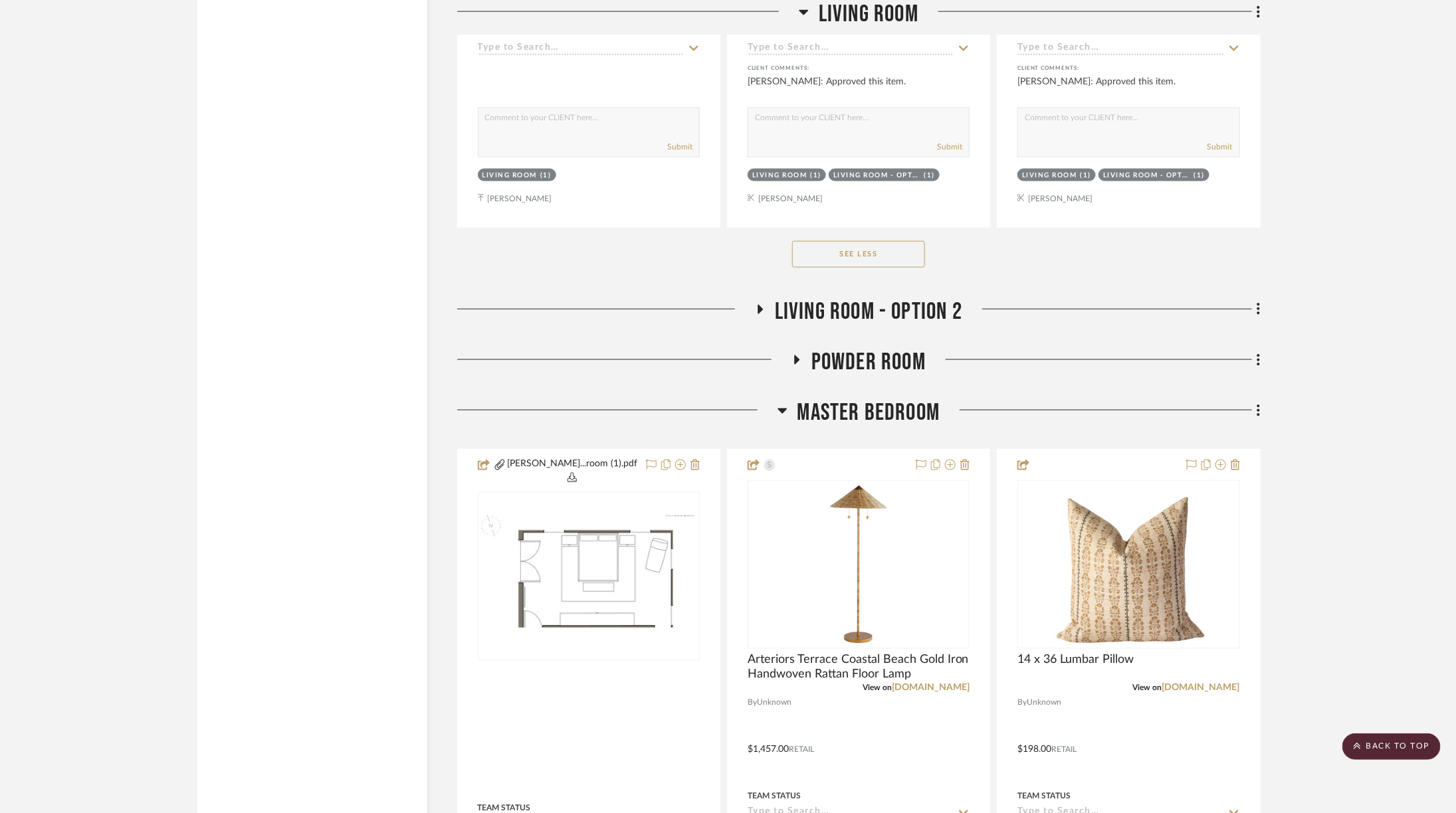
click at [908, 298] on span "Living Room - Option 2" at bounding box center [868, 312] width 188 height 29
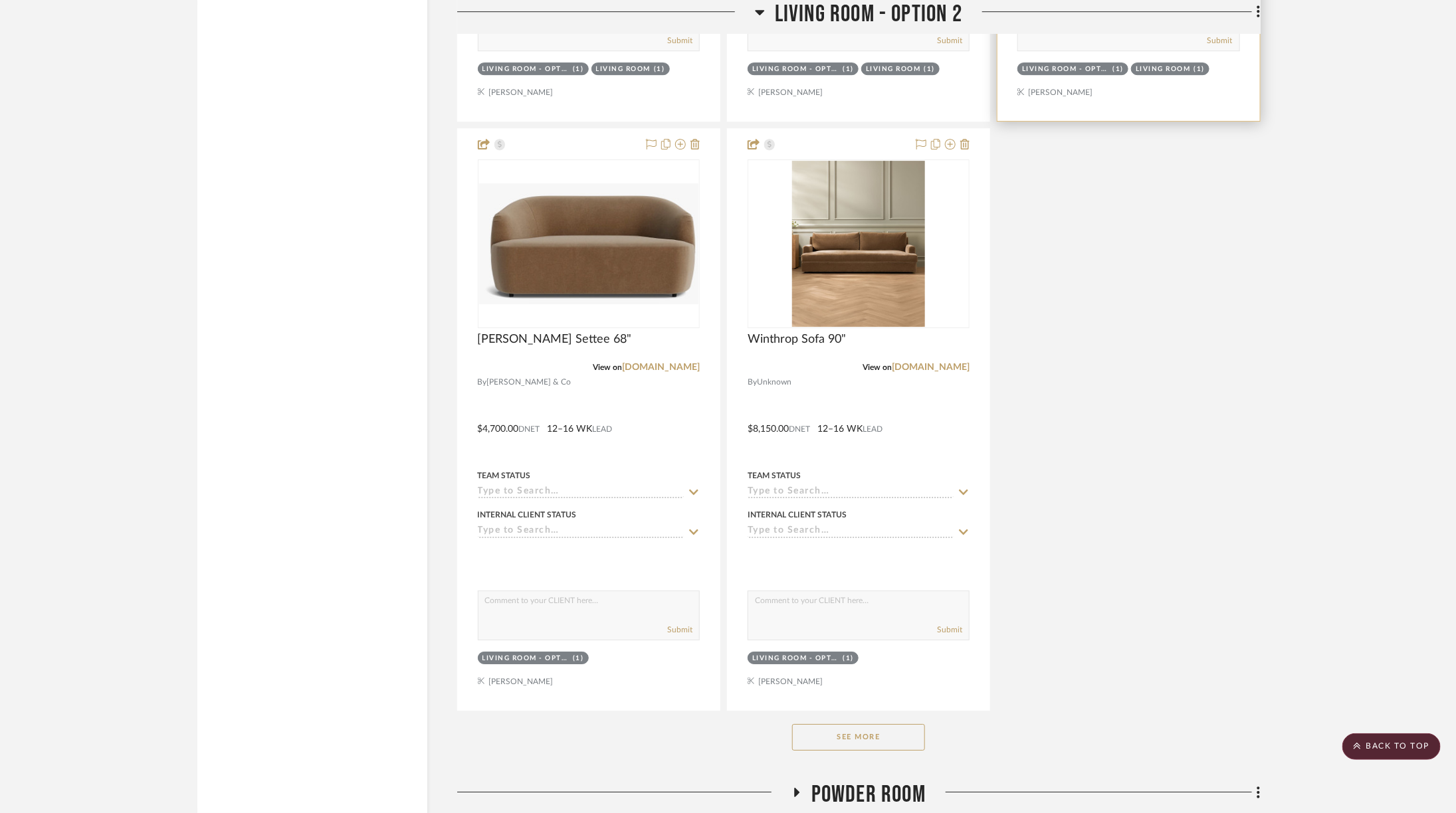
scroll to position [5331, 0]
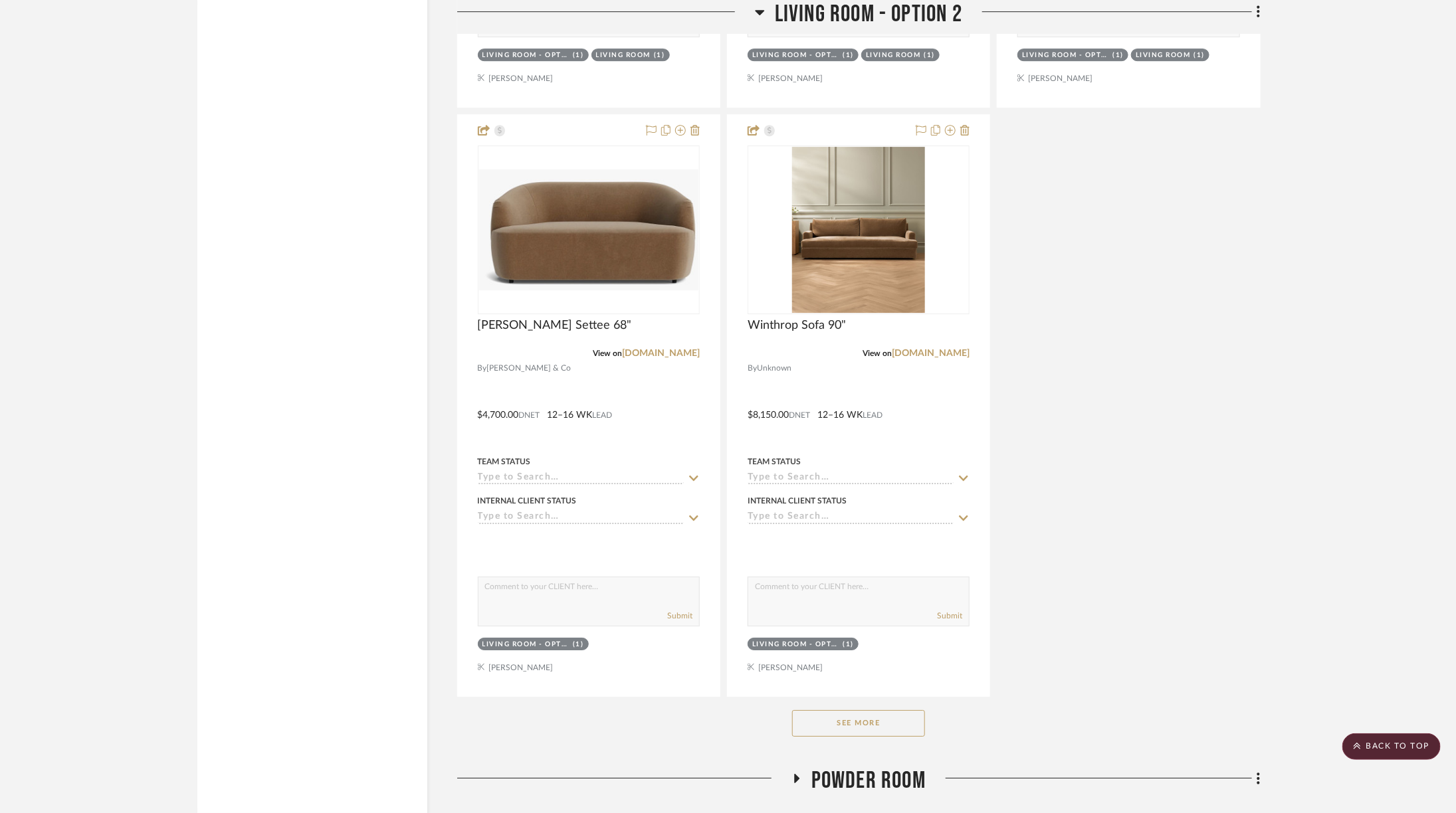
click at [878, 710] on button "See More" at bounding box center [859, 723] width 133 height 27
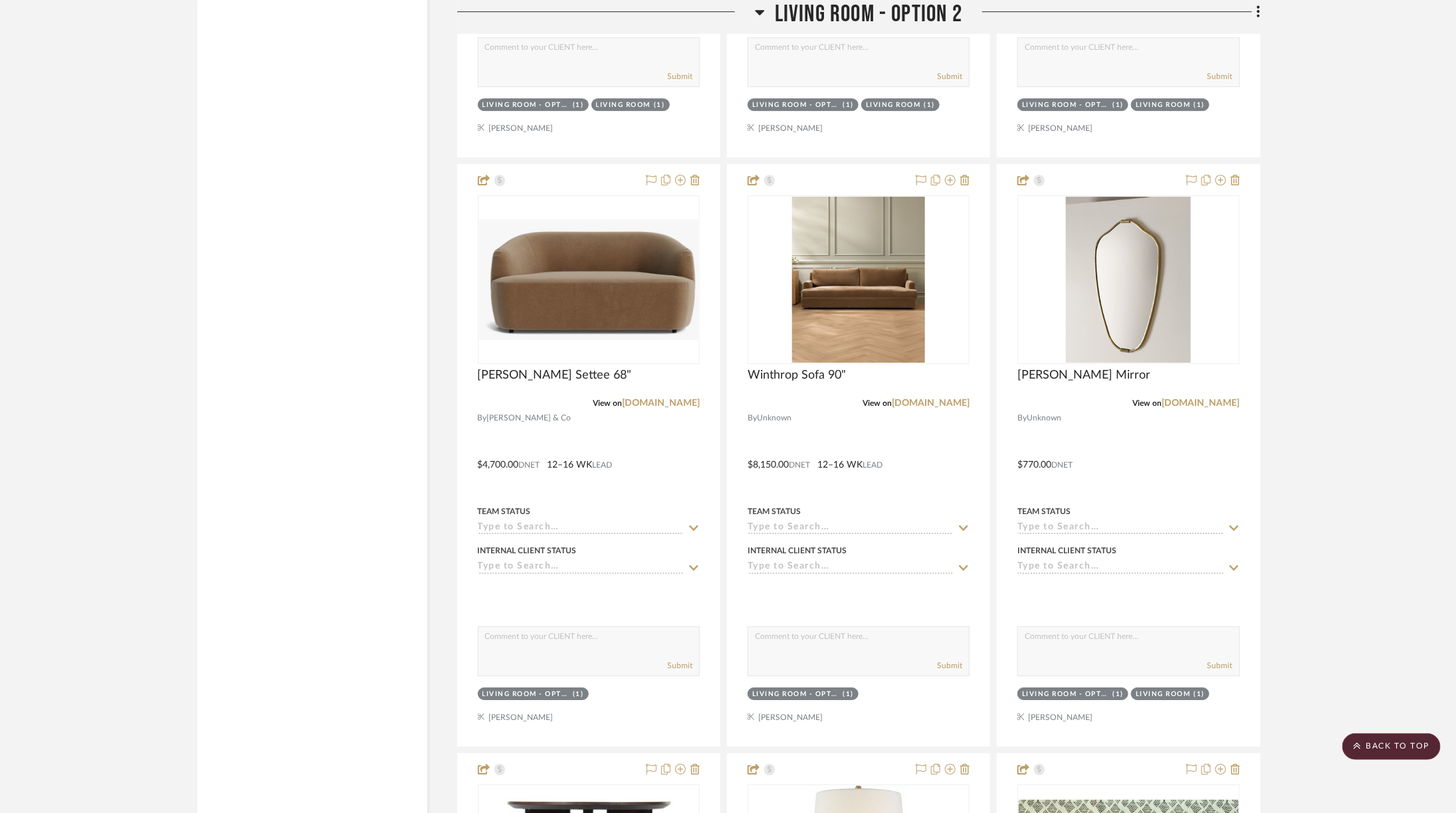
scroll to position [5283, 0]
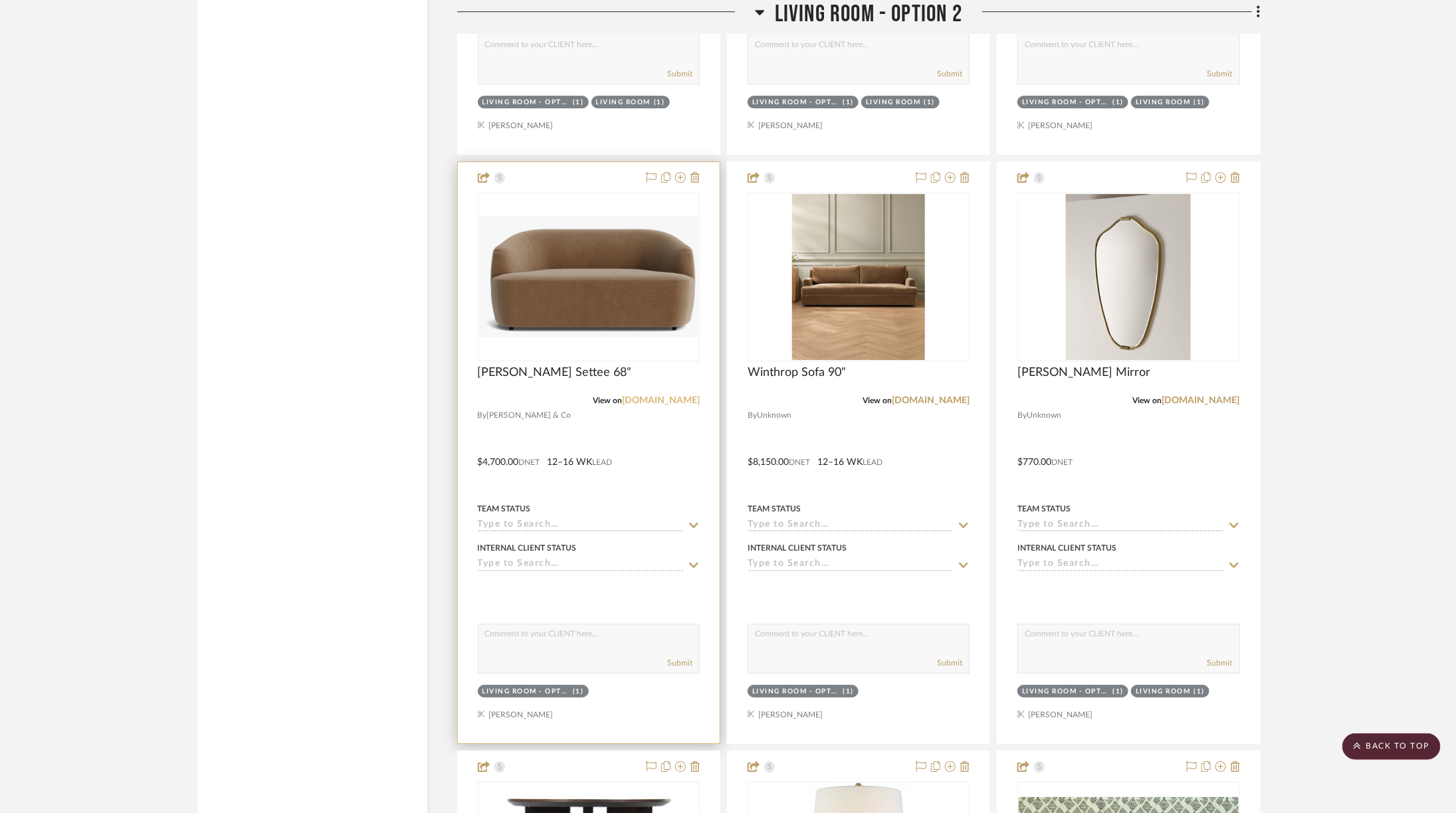
click at [672, 396] on link "[DOMAIN_NAME]" at bounding box center [661, 400] width 78 height 10
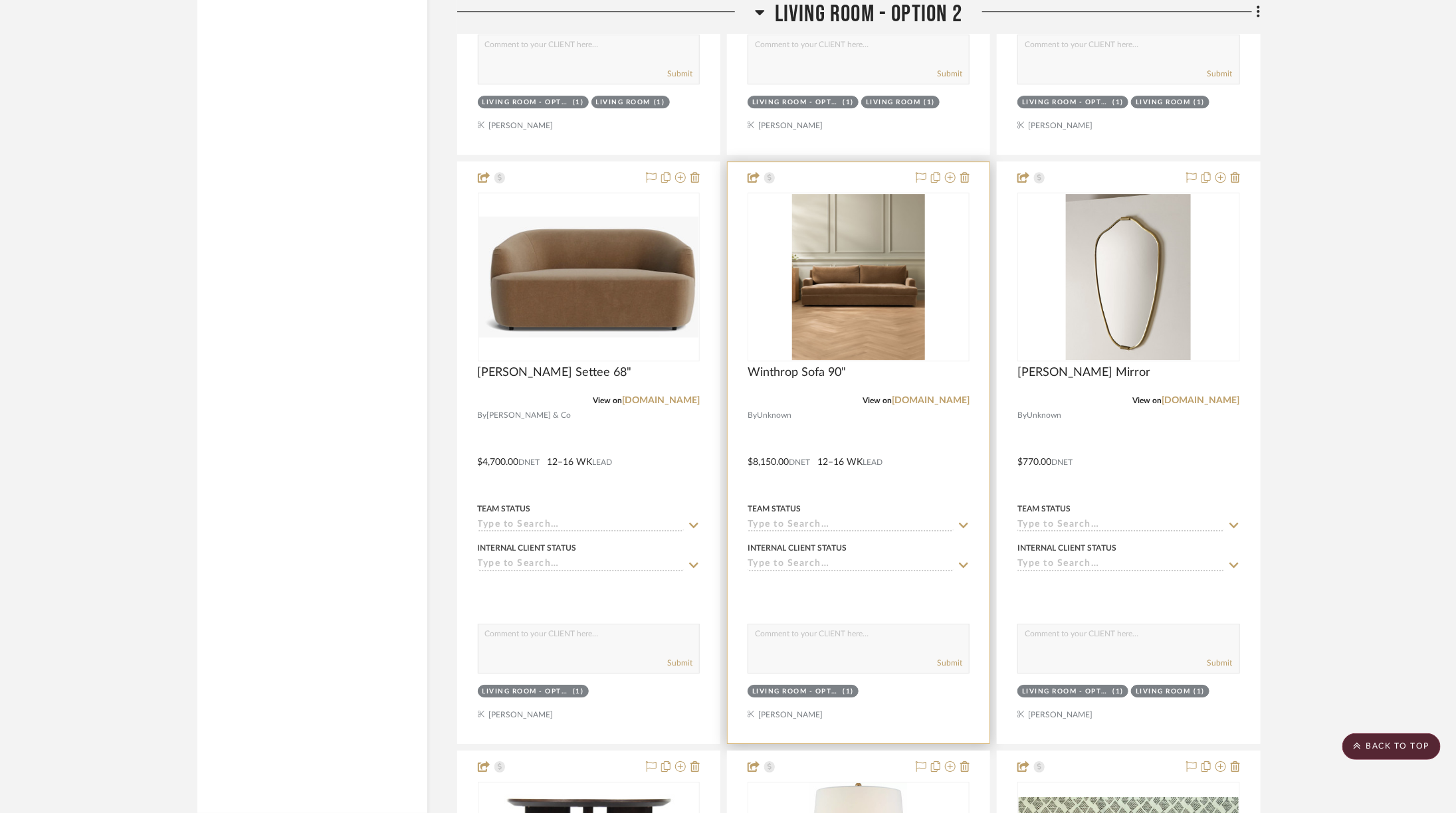
click at [945, 390] on div at bounding box center [858, 453] width 262 height 581
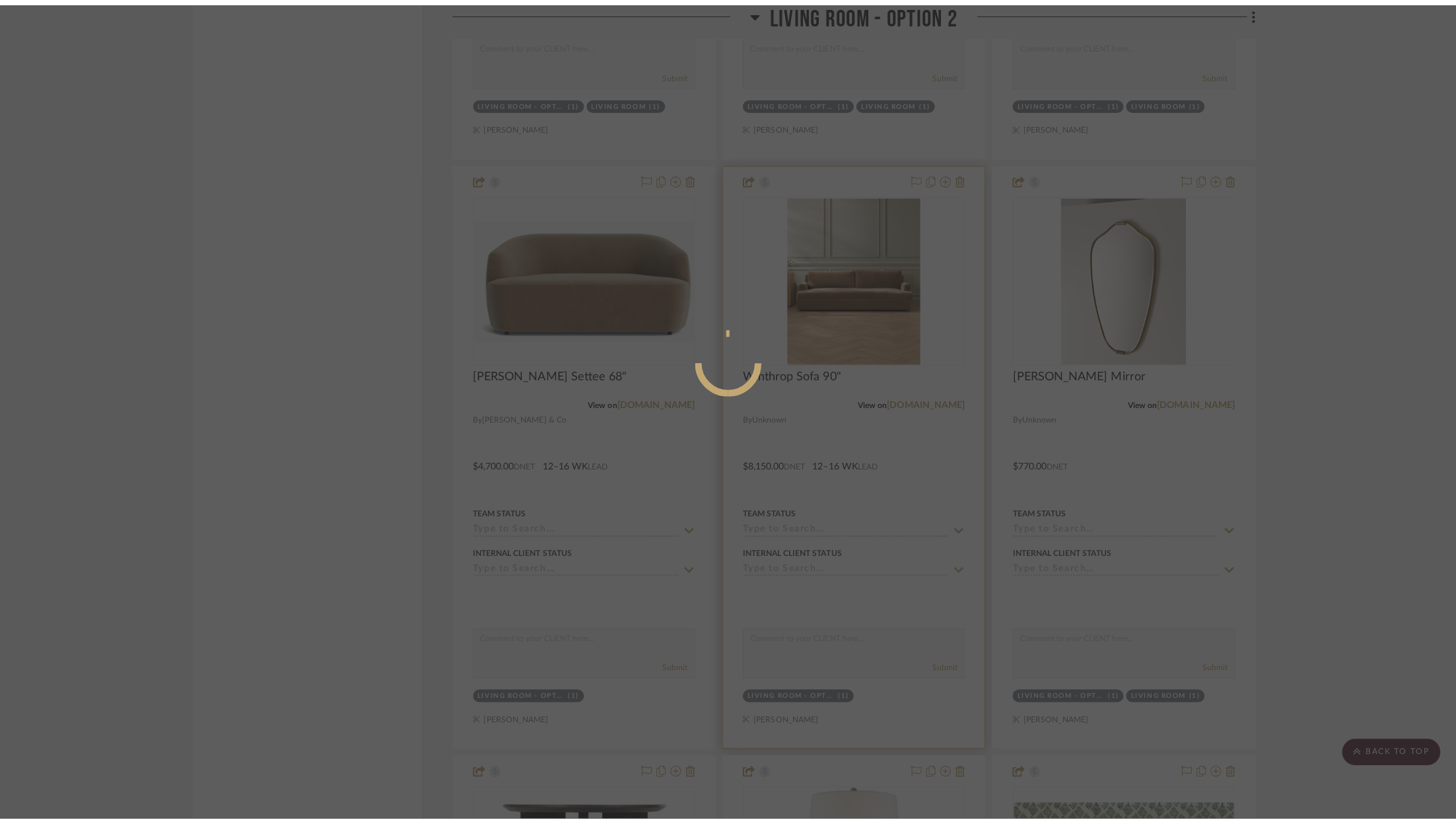
scroll to position [0, 0]
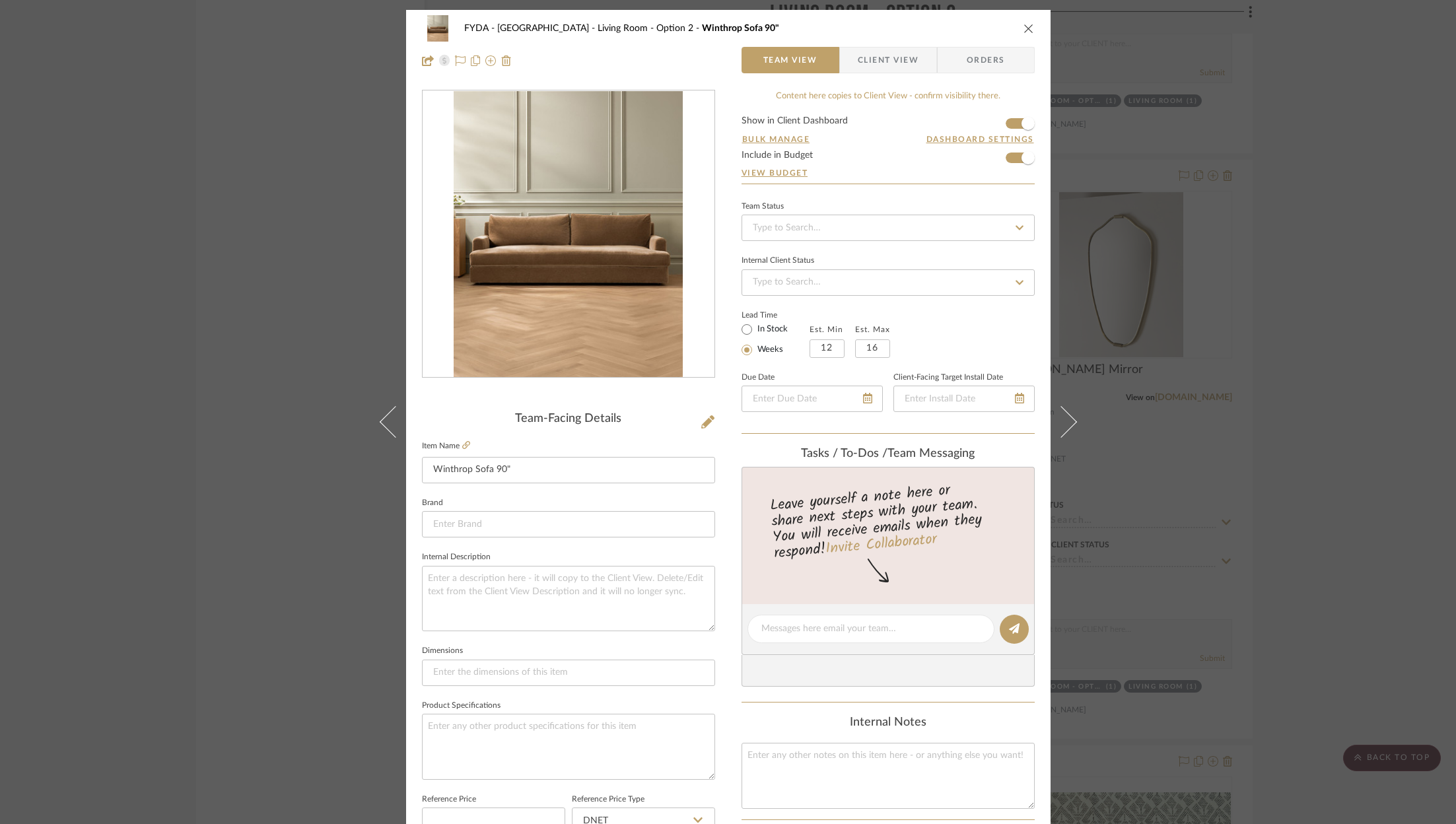
click at [1028, 35] on div "FYDA - 655 City Park Living Room - Option 2 Winthrop Sofa 90"" at bounding box center [728, 28] width 613 height 27
click at [1025, 30] on icon "close" at bounding box center [1028, 28] width 10 height 10
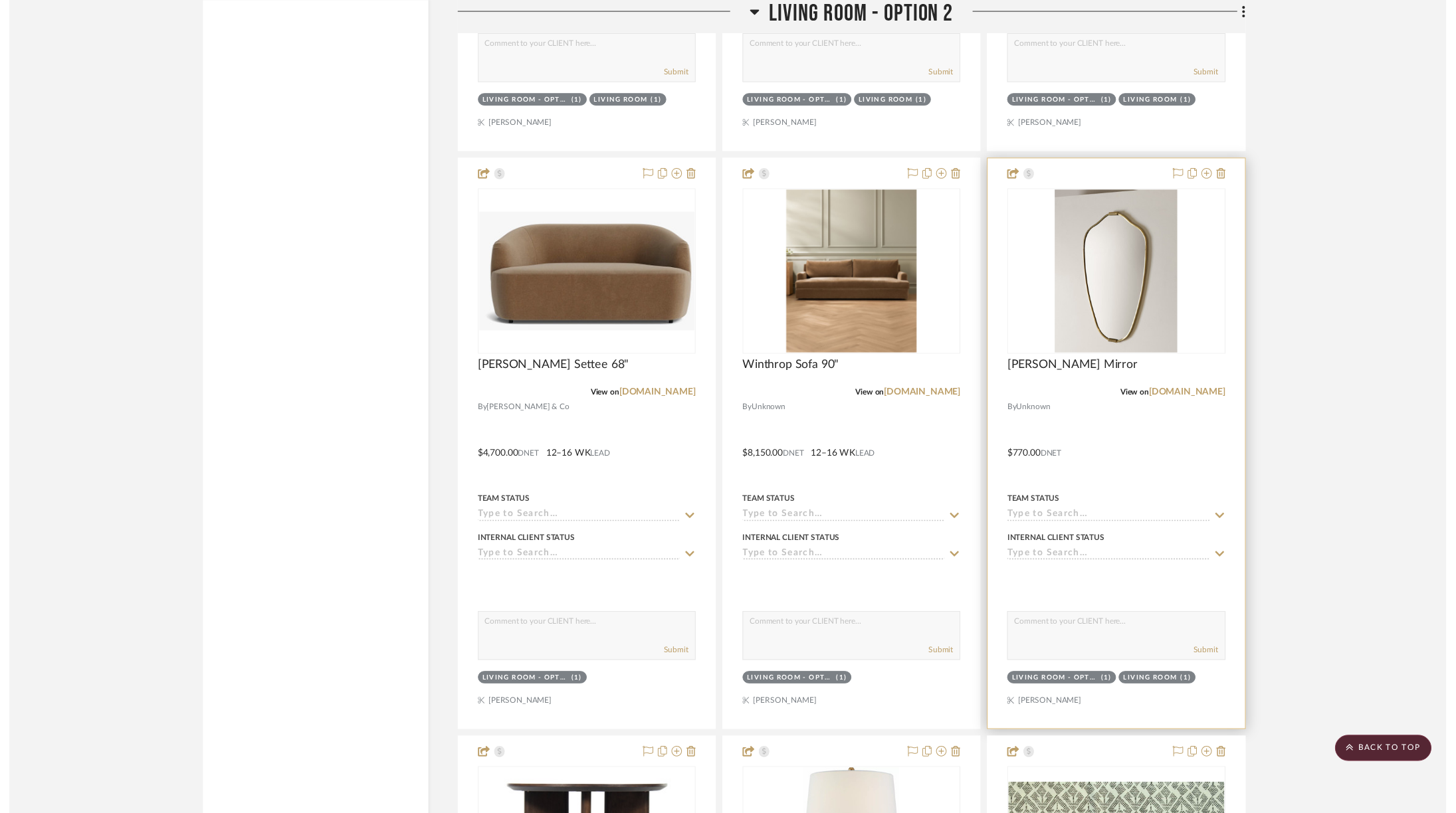
scroll to position [5283, 0]
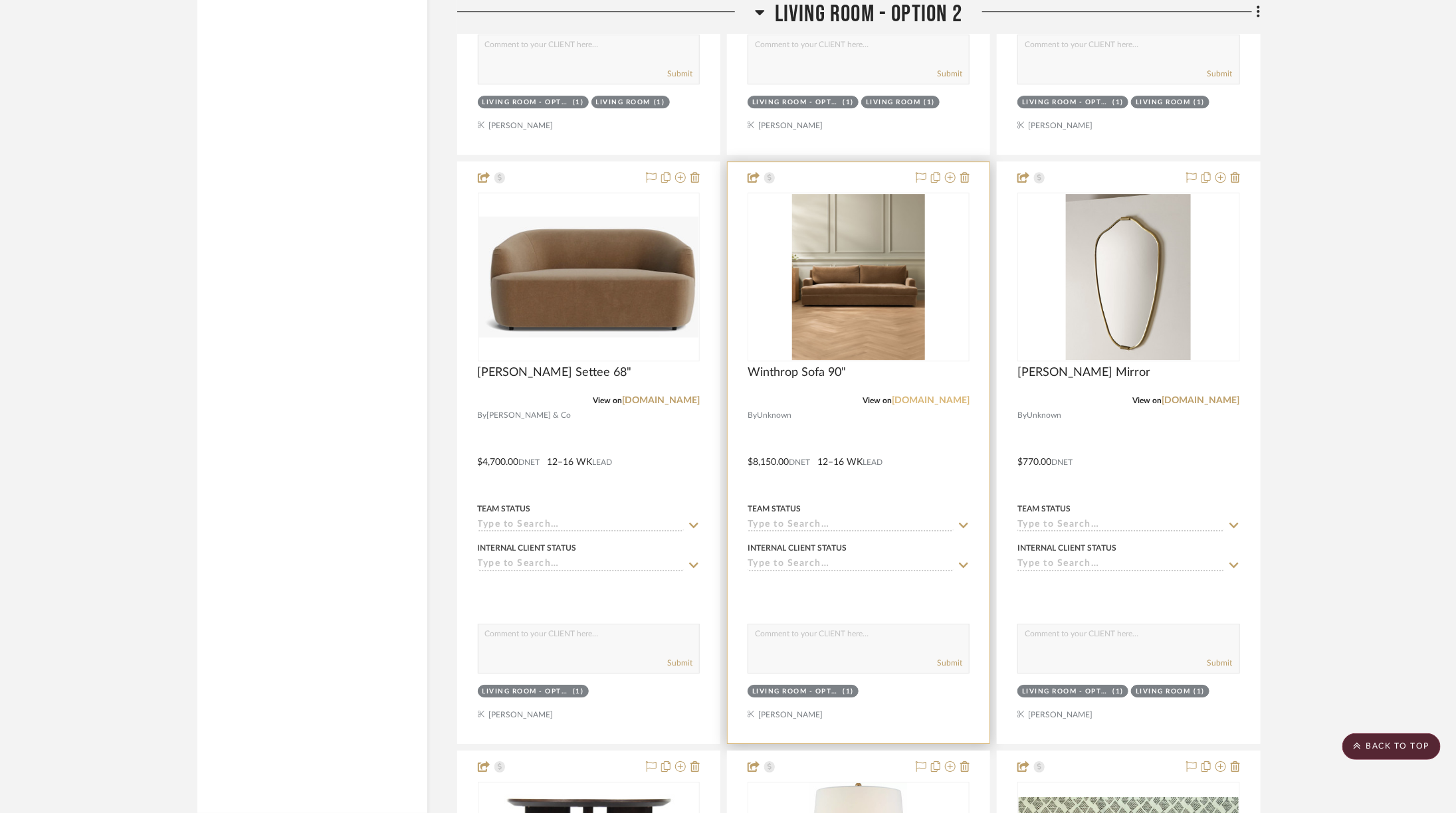
click at [955, 396] on link "[DOMAIN_NAME]" at bounding box center [931, 400] width 78 height 10
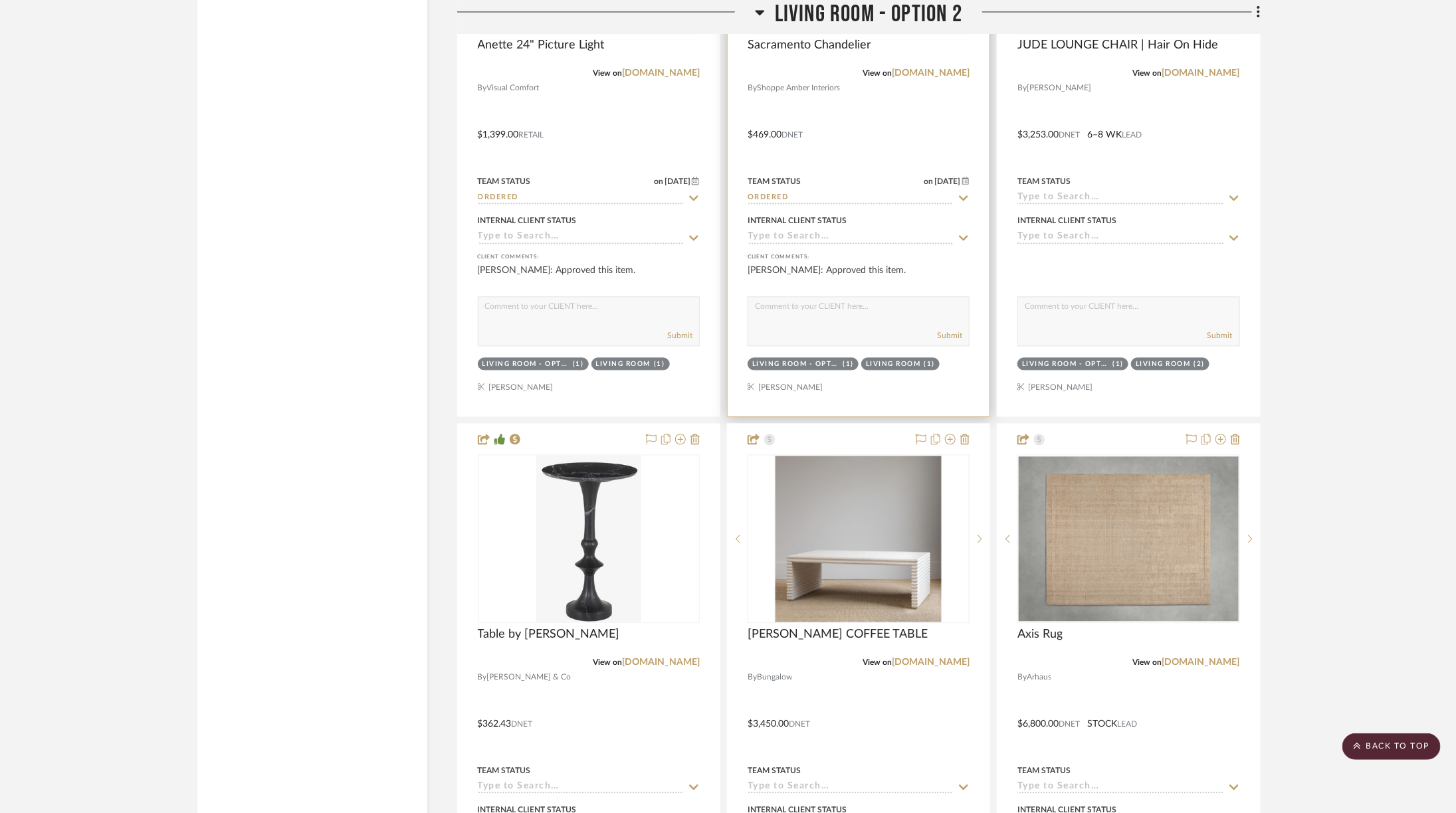
scroll to position [4434, 0]
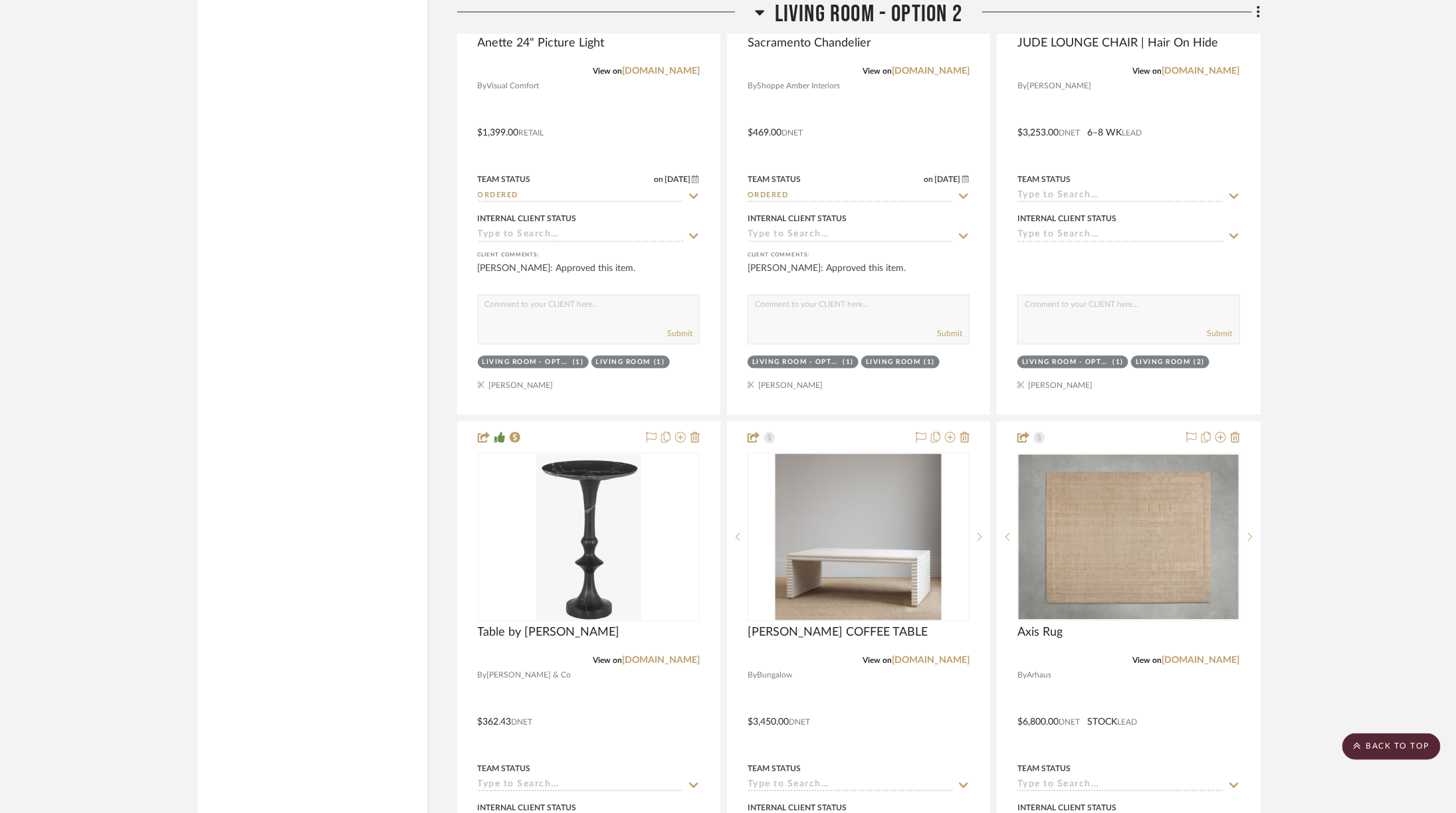
click at [805, 7] on span "Living Room - Option 2" at bounding box center [868, 14] width 188 height 29
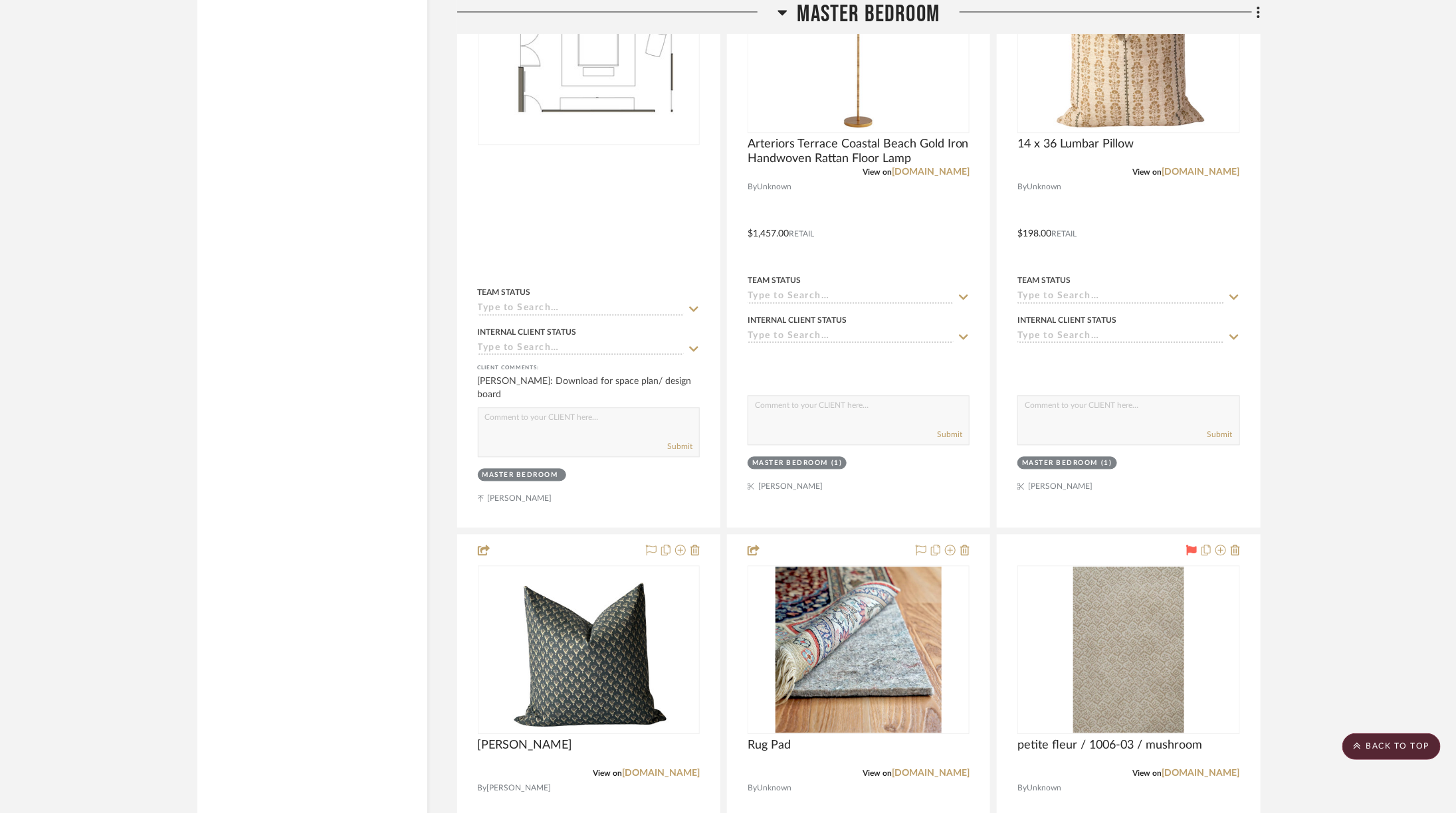
click at [805, 4] on span "Master Bedroom" at bounding box center [868, 14] width 143 height 29
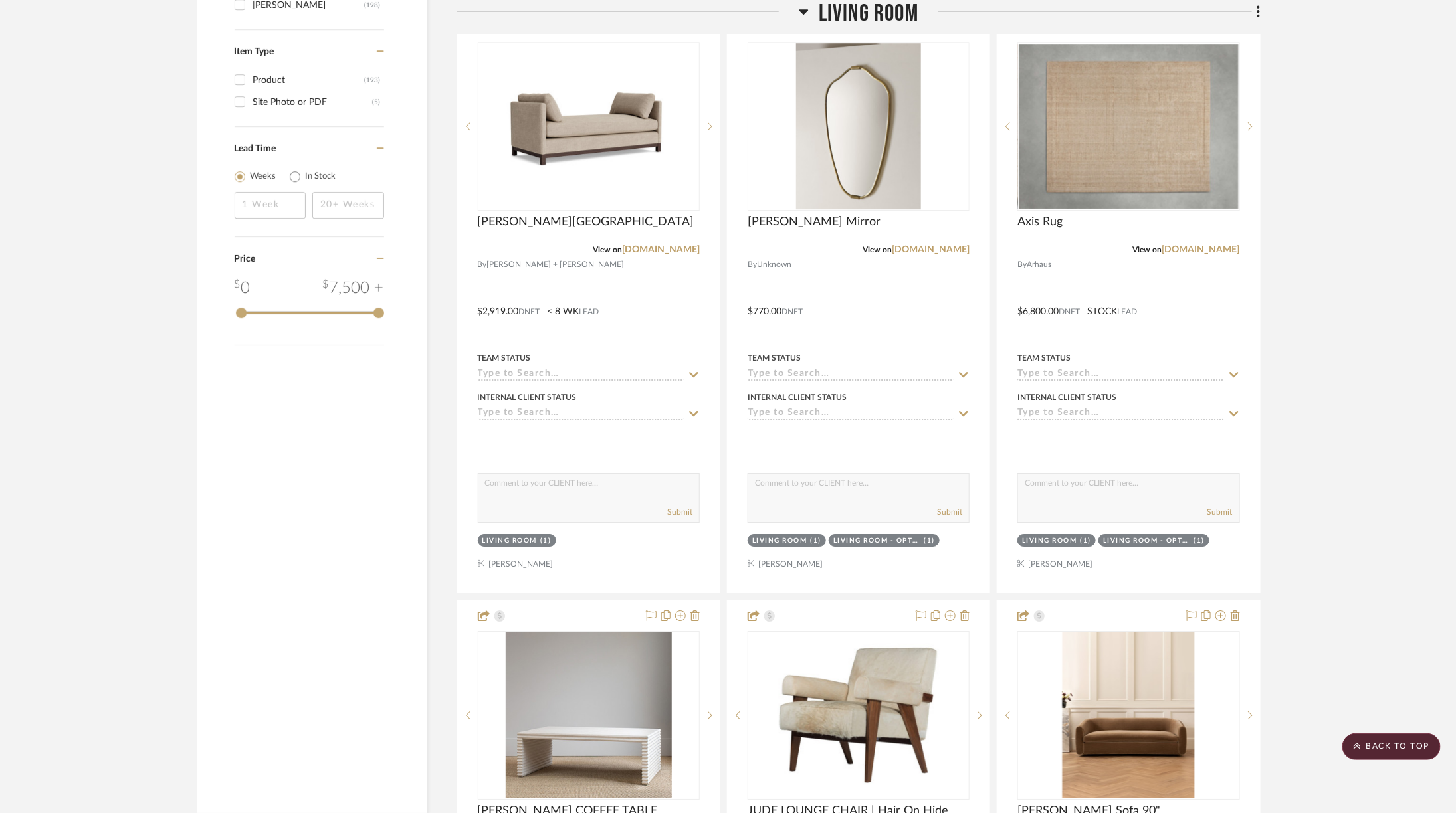
scroll to position [2374, 0]
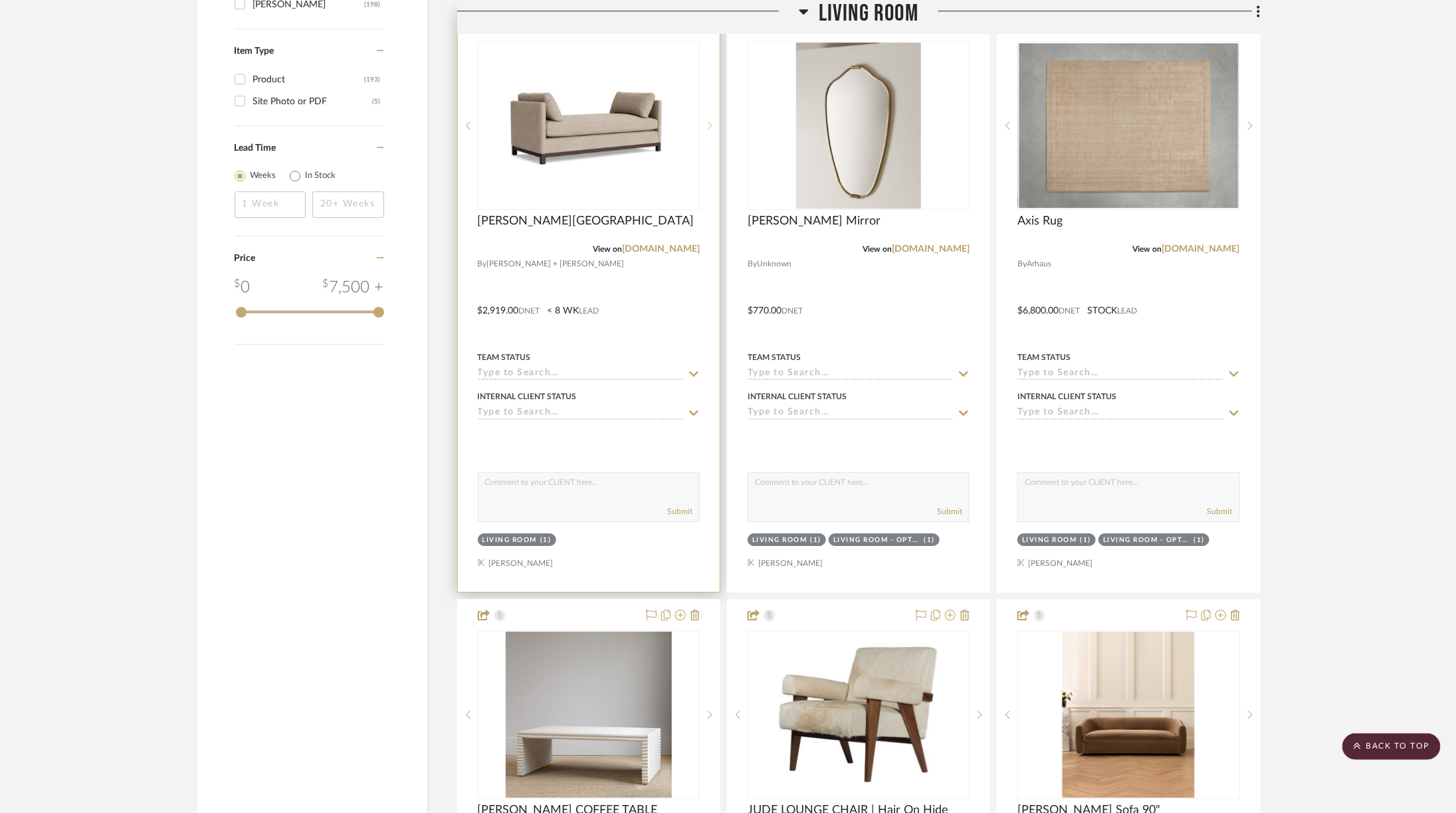
click at [715, 121] on sr-next-btn at bounding box center [709, 125] width 20 height 10
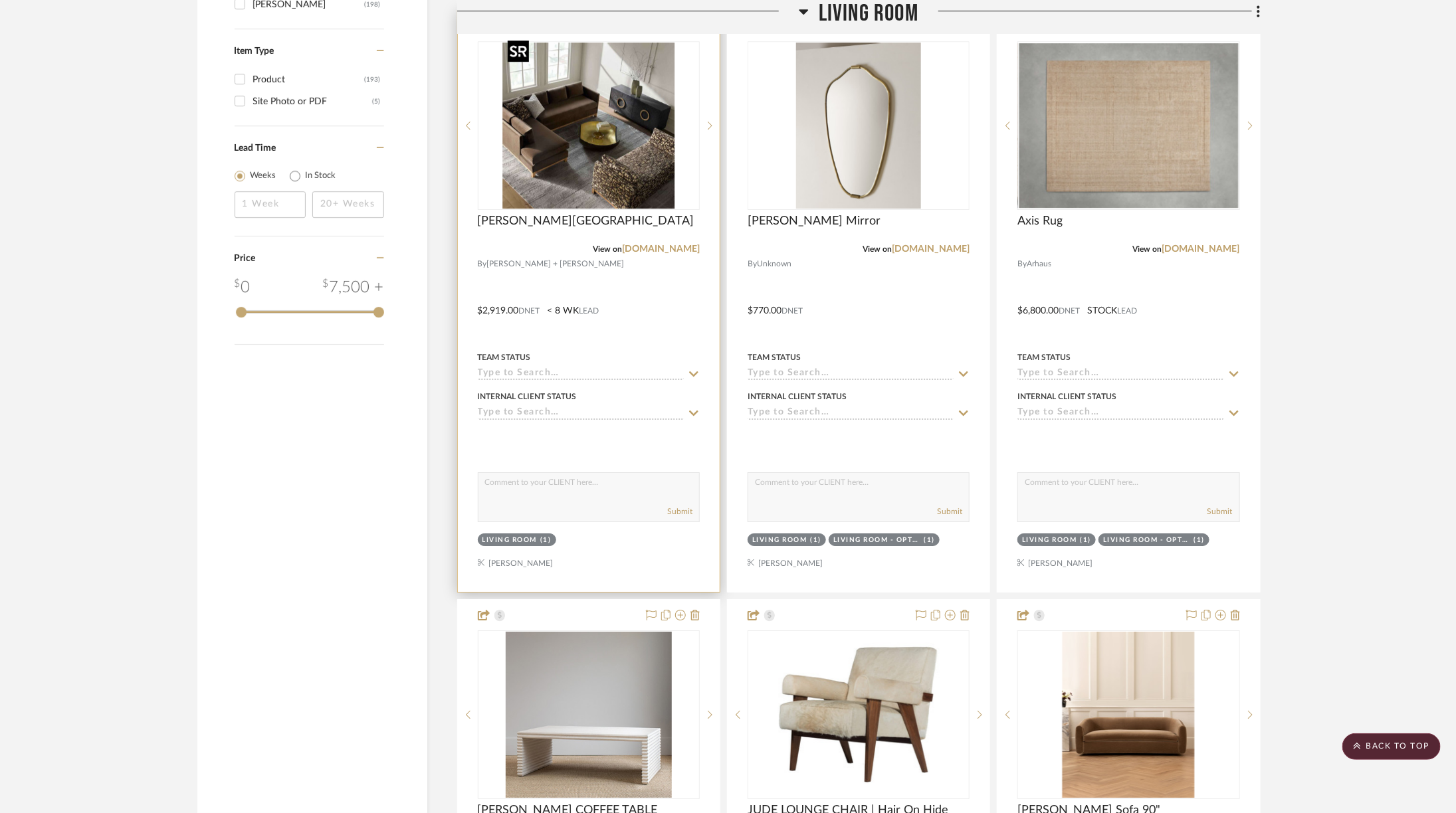
click at [636, 119] on img "1" at bounding box center [588, 125] width 172 height 166
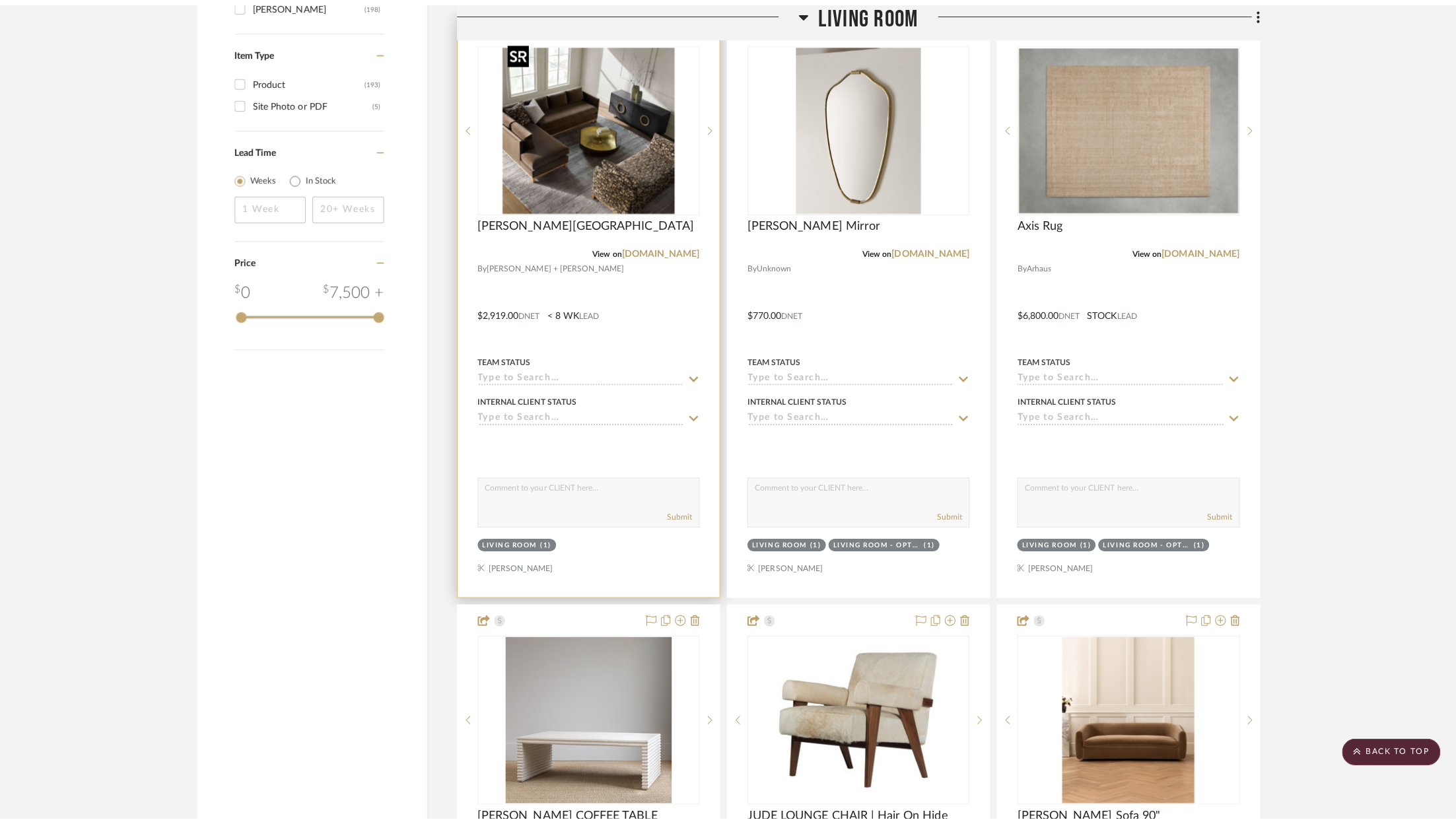
scroll to position [0, 0]
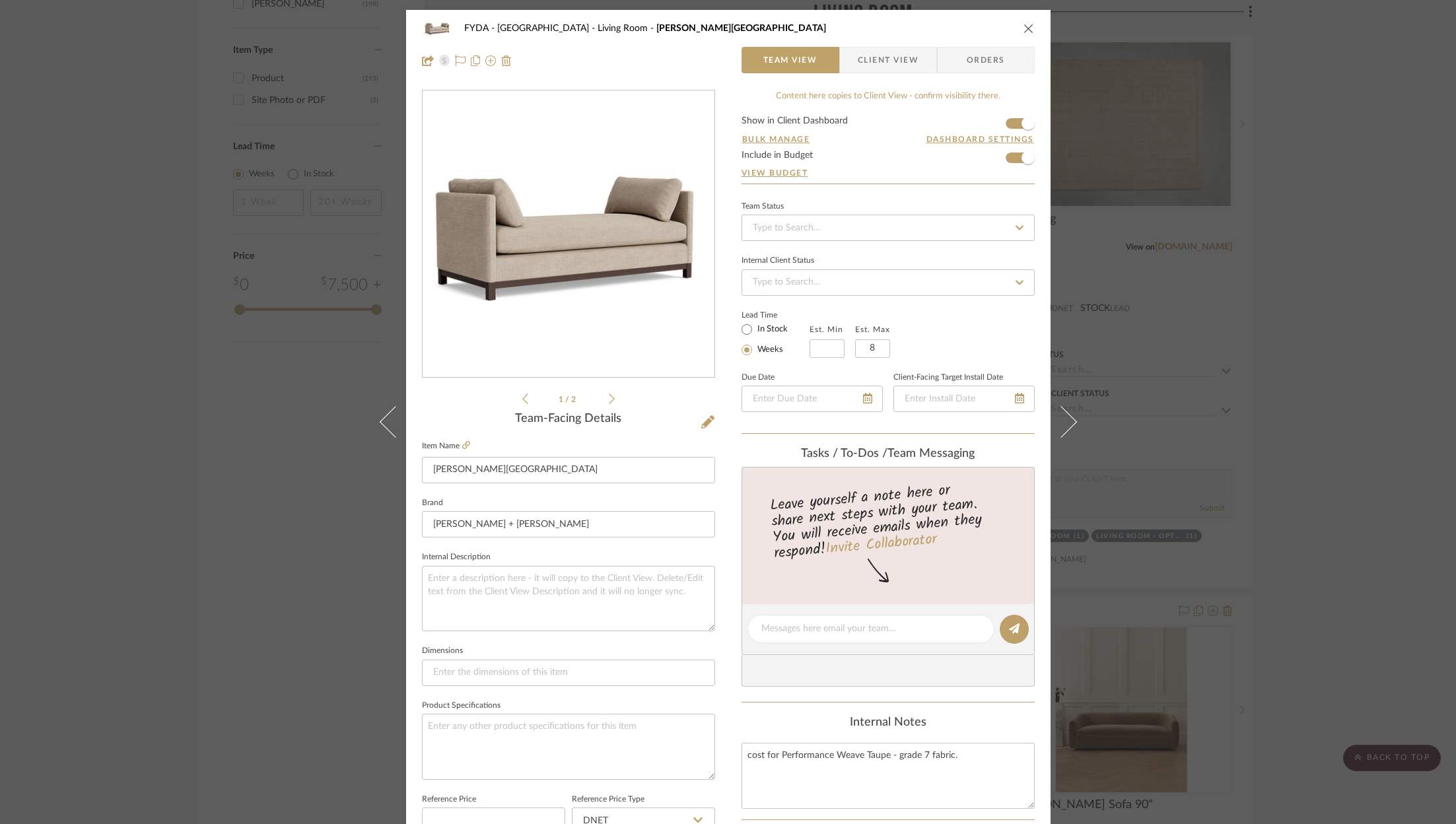
click at [609, 400] on icon at bounding box center [611, 399] width 6 height 12
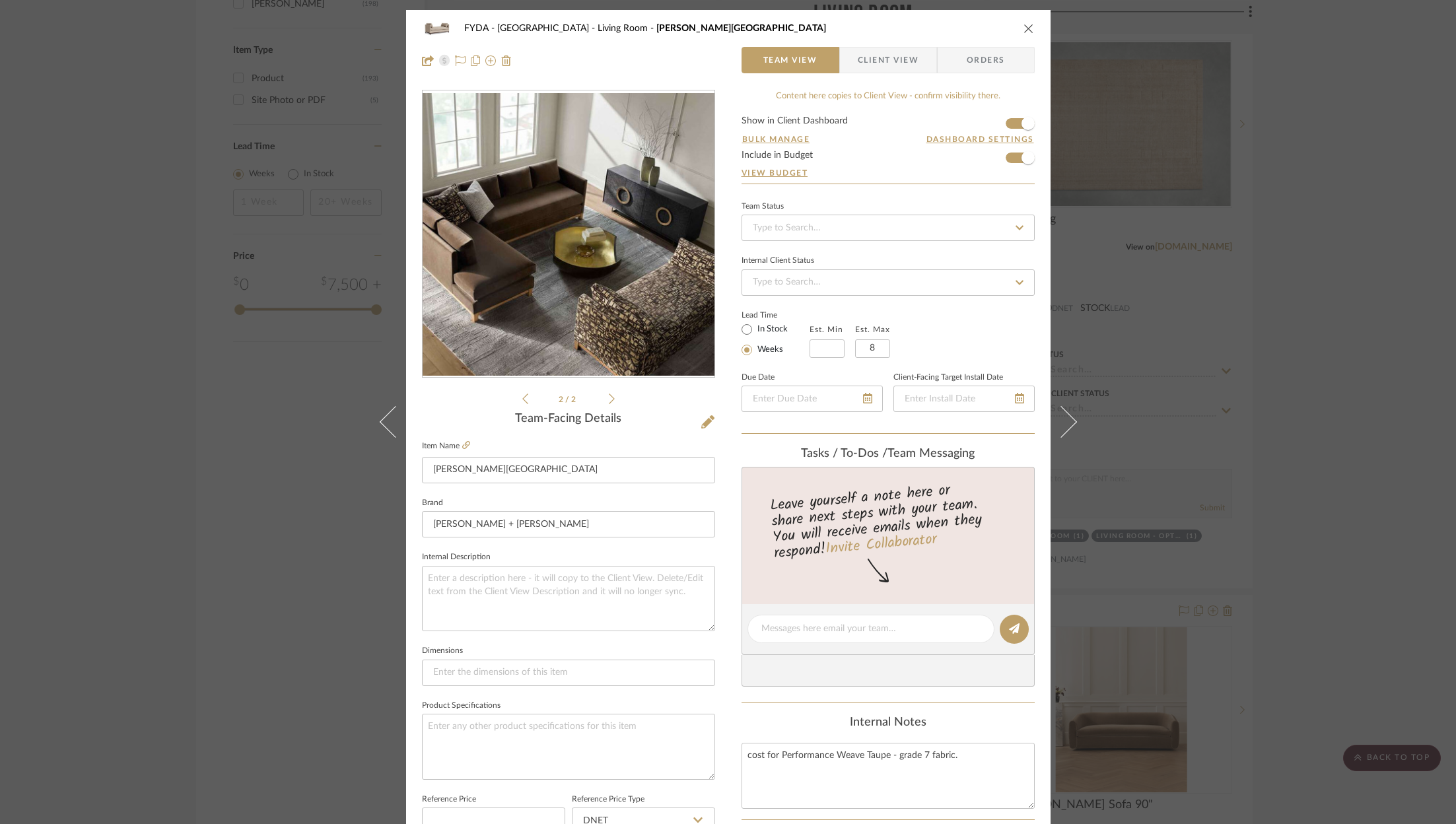
click at [1020, 21] on div "FYDA - [GEOGRAPHIC_DATA] Living Room [PERSON_NAME][GEOGRAPHIC_DATA]" at bounding box center [728, 28] width 613 height 27
click at [1243, 497] on div "FYDA - 655 City Park Living Room [PERSON_NAME] LOUNGE Team View Client View Ord…" at bounding box center [728, 412] width 1456 height 824
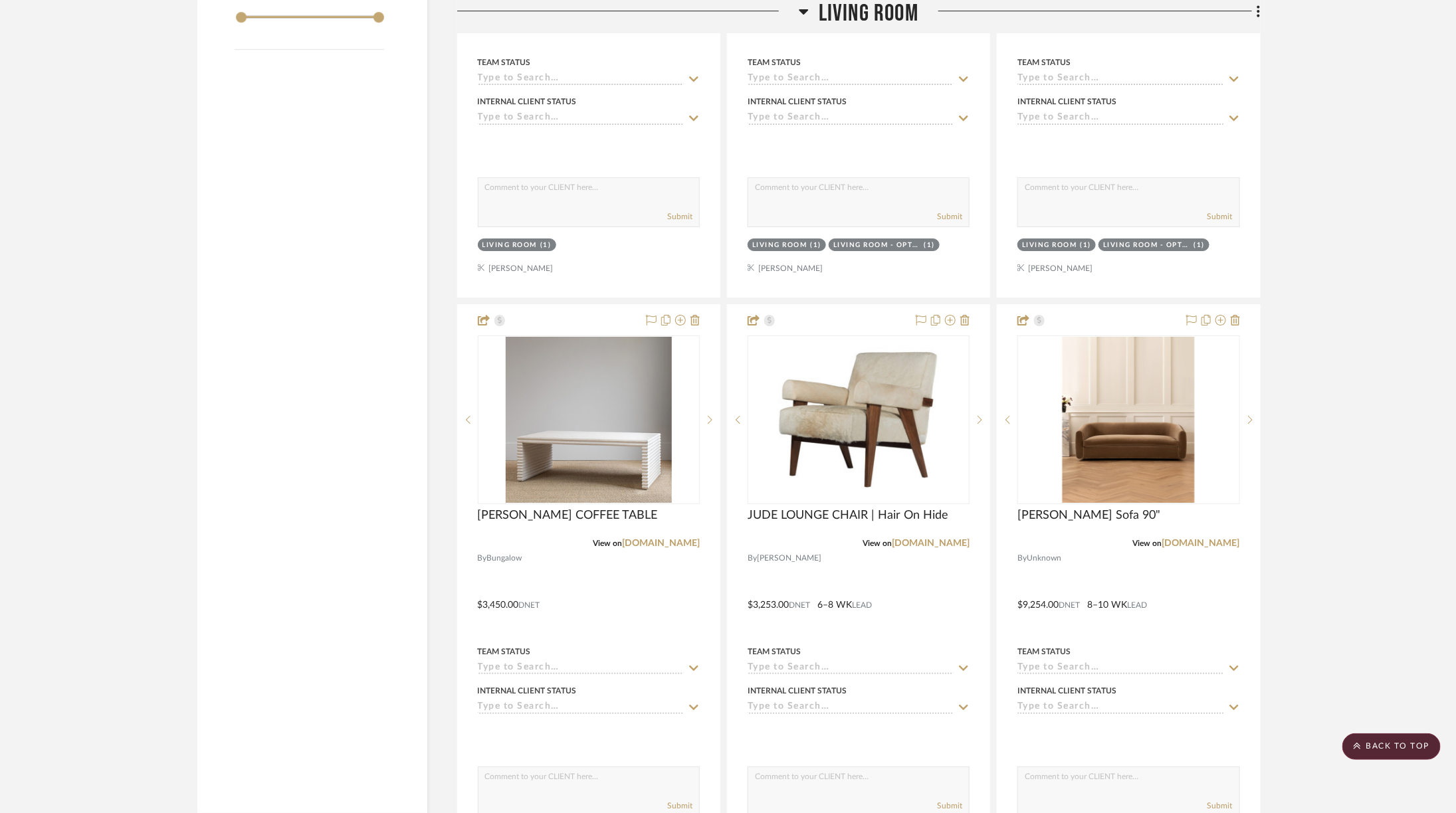
scroll to position [2703, 0]
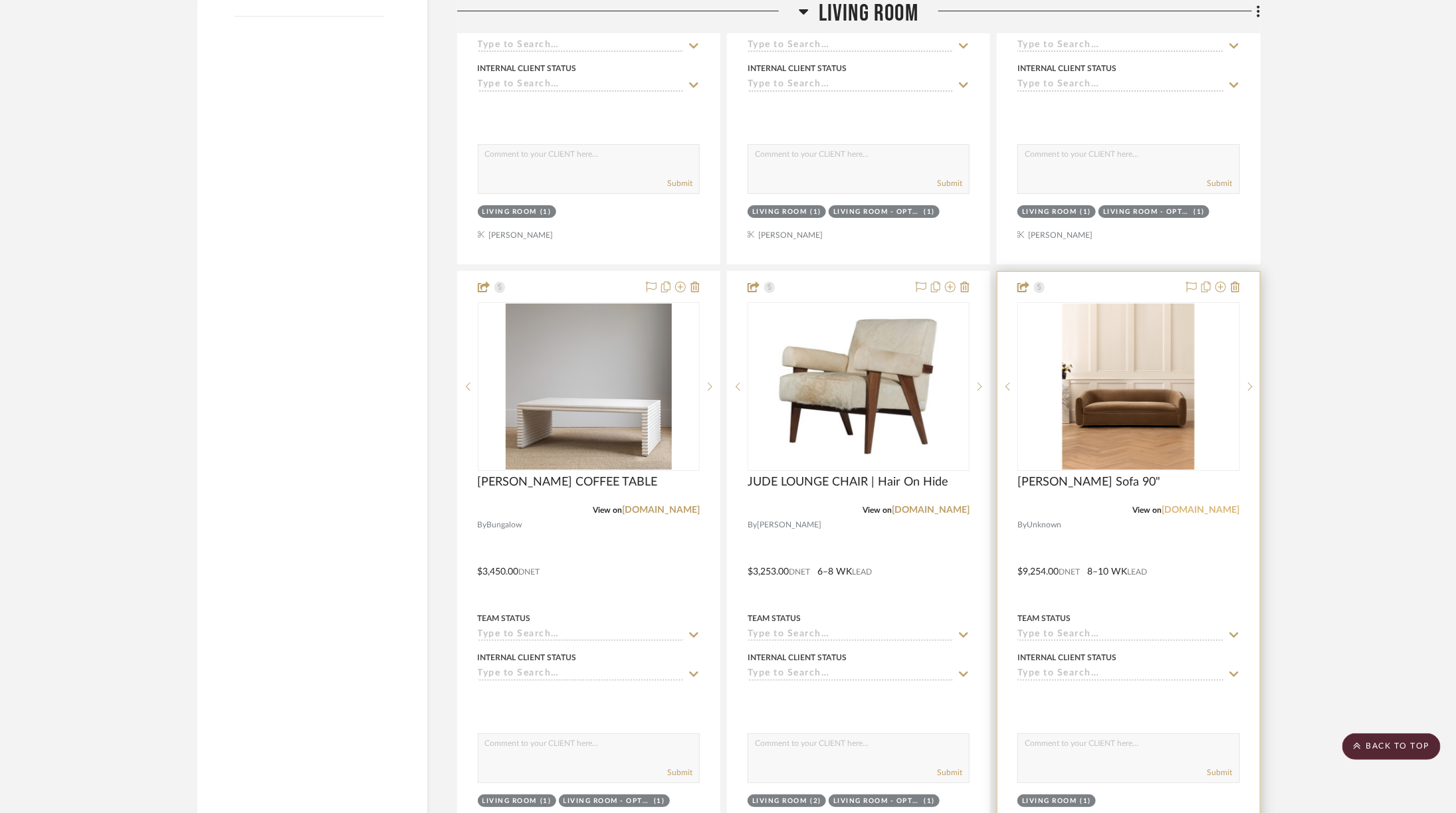
click at [1211, 505] on link "[DOMAIN_NAME]" at bounding box center [1201, 510] width 78 height 10
